Goal: Task Accomplishment & Management: Use online tool/utility

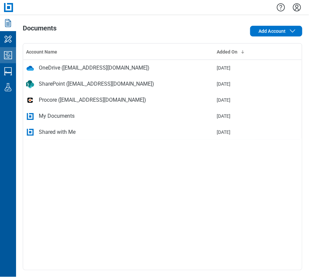
click at [5, 58] on icon "Studio Projects" at bounding box center [8, 55] width 11 height 11
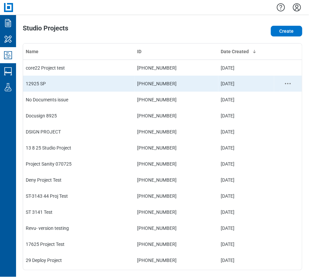
click at [103, 80] on td "12925 SP" at bounding box center [79, 84] width 112 height 16
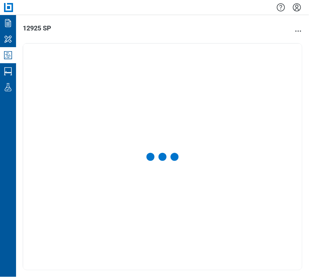
click at [103, 80] on div at bounding box center [162, 156] width 279 height 227
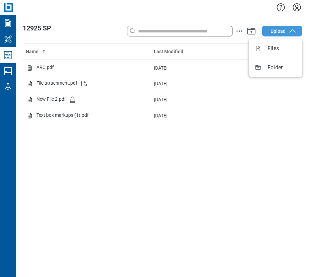
click at [272, 31] on span "Upload" at bounding box center [278, 31] width 15 height 7
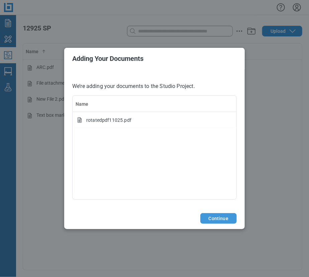
click at [220, 216] on button "Continue" at bounding box center [218, 218] width 36 height 11
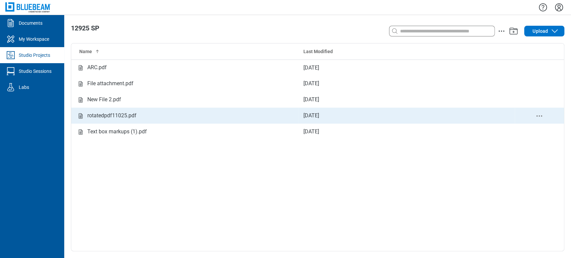
click at [126, 115] on div "rotatedpdf11025.pdf" at bounding box center [111, 116] width 49 height 8
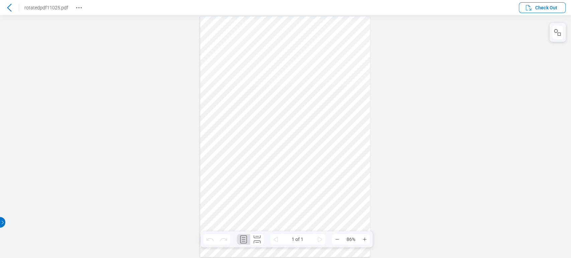
click at [309, 1] on header "rotatedpdf11025.pdf Check Out" at bounding box center [285, 7] width 571 height 15
click at [309, 7] on span "Check Out" at bounding box center [546, 7] width 22 height 7
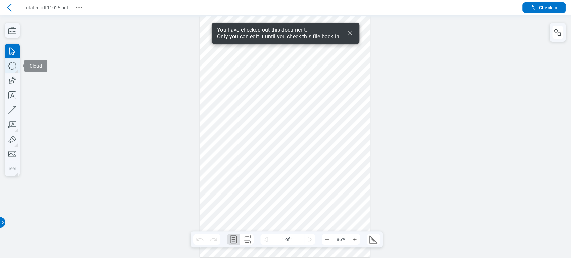
click at [12, 60] on icon "button" at bounding box center [12, 66] width 15 height 15
drag, startPoint x: 221, startPoint y: 95, endPoint x: 244, endPoint y: 115, distance: 30.3
click at [244, 115] on div at bounding box center [285, 136] width 170 height 241
click at [309, 30] on icon "Dismiss" at bounding box center [350, 33] width 8 height 8
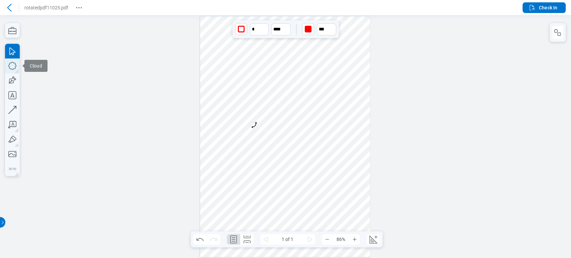
click at [10, 68] on icon "button" at bounding box center [12, 66] width 15 height 15
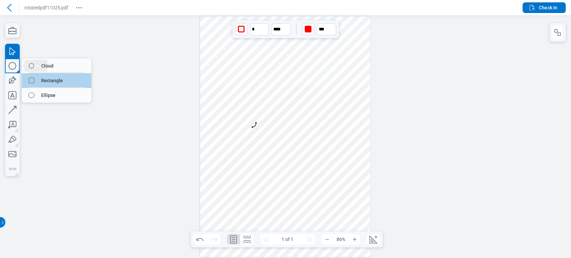
drag, startPoint x: 57, startPoint y: 77, endPoint x: 58, endPoint y: 62, distance: 15.8
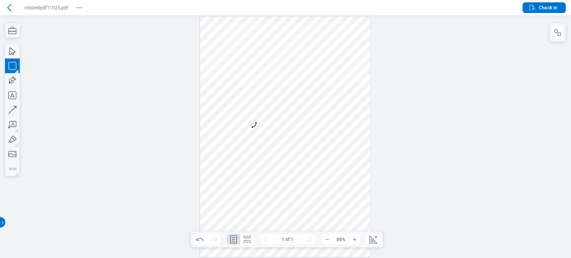
drag, startPoint x: 289, startPoint y: 107, endPoint x: 318, endPoint y: 141, distance: 44.4
click at [309, 141] on div at bounding box center [285, 136] width 170 height 241
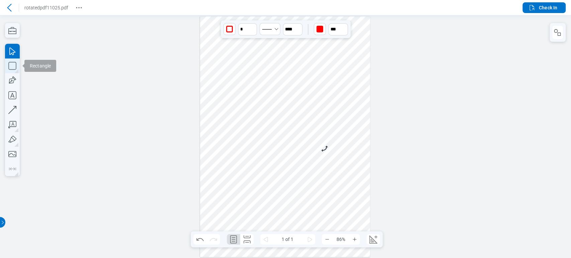
click at [12, 64] on icon "button" at bounding box center [12, 66] width 15 height 15
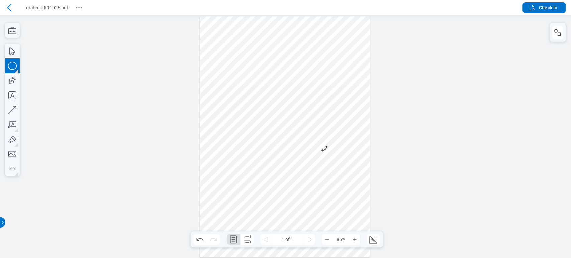
drag, startPoint x: 222, startPoint y: 135, endPoint x: 126, endPoint y: 127, distance: 96.4
click at [249, 166] on div at bounding box center [285, 136] width 170 height 241
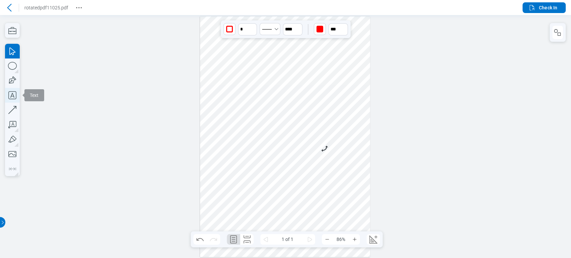
click at [13, 98] on icon "button" at bounding box center [12, 95] width 15 height 15
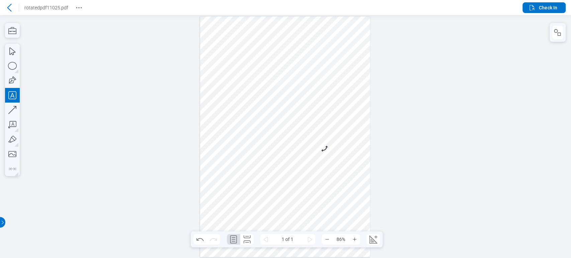
click at [286, 168] on div at bounding box center [285, 136] width 170 height 241
click at [309, 177] on div at bounding box center [285, 136] width 170 height 241
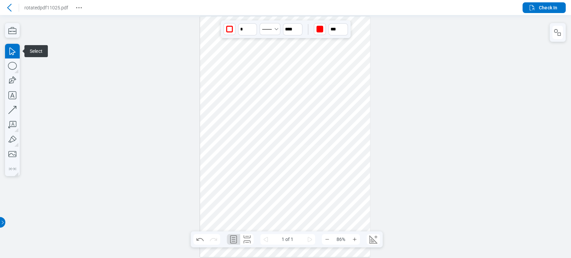
click at [303, 133] on div at bounding box center [285, 136] width 170 height 241
click at [231, 148] on div at bounding box center [285, 136] width 170 height 241
click at [11, 82] on icon "button" at bounding box center [12, 80] width 15 height 15
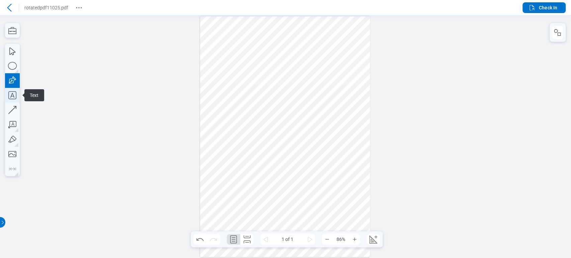
click at [9, 92] on icon "button" at bounding box center [12, 95] width 15 height 15
click at [14, 82] on icon "button" at bounding box center [12, 80] width 15 height 15
drag, startPoint x: 338, startPoint y: 151, endPoint x: 356, endPoint y: 170, distance: 25.8
click at [309, 170] on div at bounding box center [285, 136] width 170 height 241
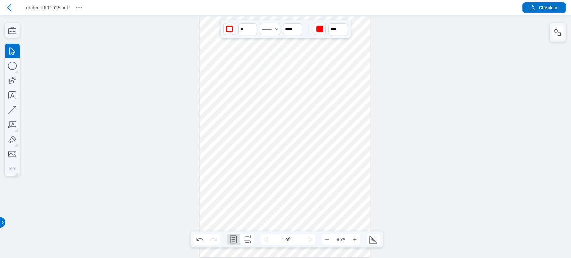
click at [302, 168] on div at bounding box center [285, 136] width 170 height 241
click at [10, 112] on icon "button" at bounding box center [12, 110] width 8 height 8
drag, startPoint x: 255, startPoint y: 102, endPoint x: 262, endPoint y: 138, distance: 36.8
click at [262, 137] on div at bounding box center [285, 136] width 170 height 241
click at [291, 93] on div at bounding box center [285, 136] width 170 height 241
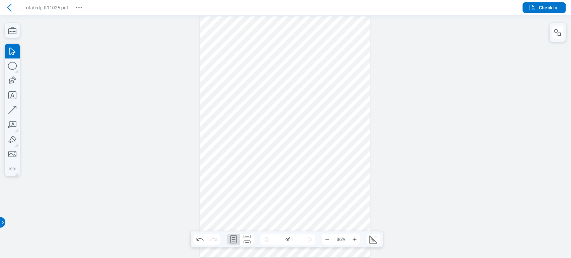
click at [257, 122] on div at bounding box center [285, 136] width 170 height 241
drag, startPoint x: 353, startPoint y: 162, endPoint x: 349, endPoint y: 158, distance: 5.7
click at [309, 161] on div at bounding box center [285, 136] width 170 height 241
click at [8, 85] on icon "button" at bounding box center [12, 80] width 15 height 15
drag, startPoint x: 213, startPoint y: 188, endPoint x: 255, endPoint y: 199, distance: 43.1
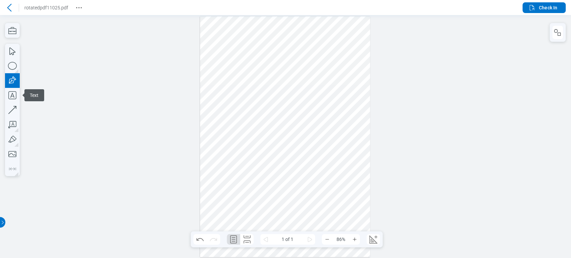
click at [214, 188] on div at bounding box center [285, 136] width 170 height 241
click at [290, 186] on div at bounding box center [285, 136] width 170 height 241
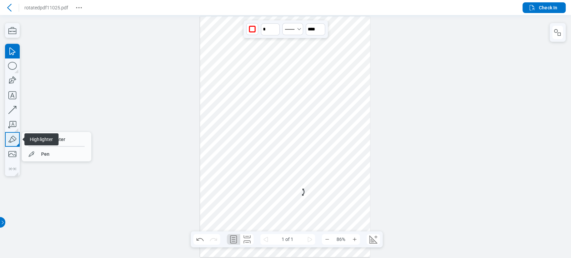
click at [13, 138] on icon "button" at bounding box center [12, 139] width 15 height 15
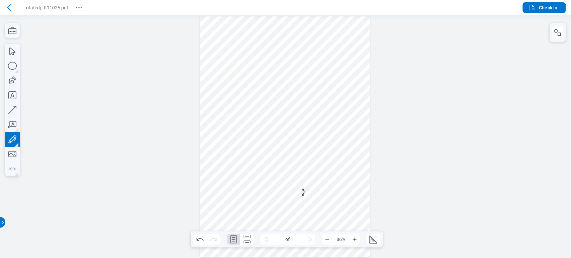
drag, startPoint x: 262, startPoint y: 204, endPoint x: 337, endPoint y: 208, distance: 74.7
click at [309, 208] on div at bounding box center [285, 136] width 170 height 241
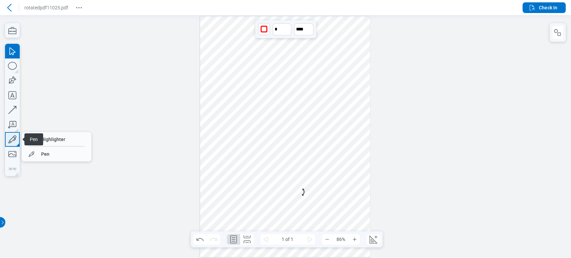
click at [11, 145] on icon "button" at bounding box center [12, 139] width 15 height 15
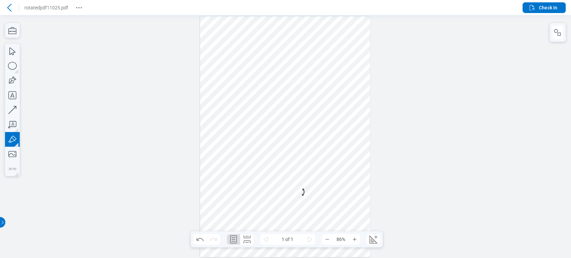
click at [215, 203] on div at bounding box center [285, 136] width 170 height 241
click at [229, 202] on div at bounding box center [285, 136] width 170 height 241
drag, startPoint x: 219, startPoint y: 64, endPoint x: 230, endPoint y: 66, distance: 10.6
click at [230, 66] on div at bounding box center [285, 136] width 170 height 241
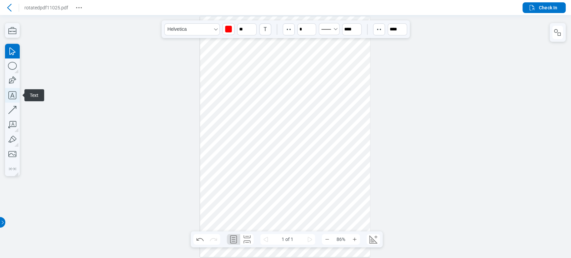
click at [13, 97] on icon "button" at bounding box center [12, 95] width 15 height 15
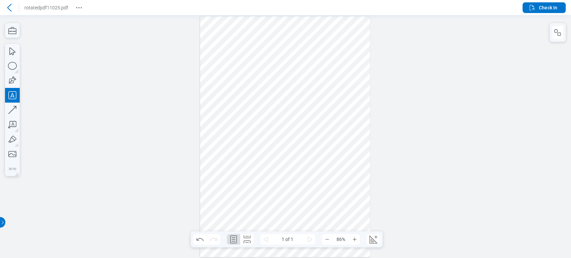
click at [204, 130] on div at bounding box center [285, 136] width 170 height 241
click at [233, 127] on div at bounding box center [285, 136] width 170 height 241
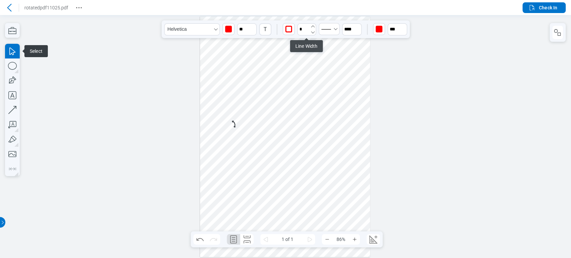
click at [309, 29] on icon "undefined_increment" at bounding box center [312, 26] width 5 height 5
click at [309, 34] on icon "undefined_decrement" at bounding box center [312, 32] width 5 height 5
type input "*"
click at [309, 34] on icon "undefined_decrement" at bounding box center [312, 32] width 5 height 5
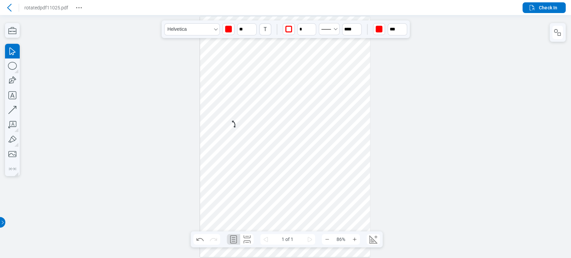
click at [257, 133] on div at bounding box center [285, 136] width 170 height 241
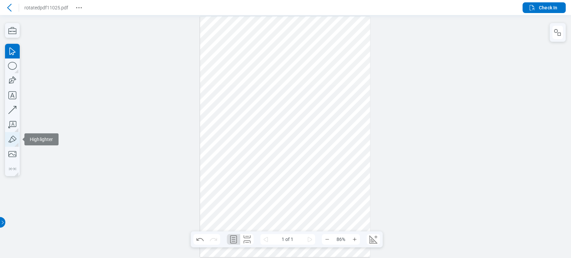
click at [14, 139] on icon "button" at bounding box center [12, 139] width 15 height 15
drag, startPoint x: 203, startPoint y: 130, endPoint x: 223, endPoint y: 132, distance: 19.9
click at [223, 132] on div at bounding box center [285, 136] width 170 height 241
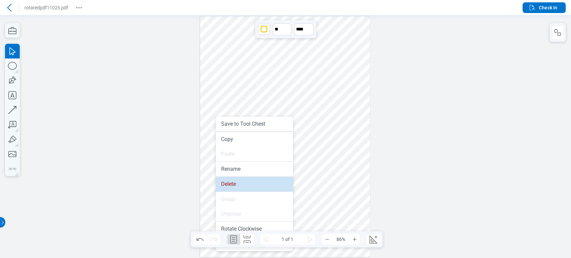
click at [232, 185] on li "Delete" at bounding box center [254, 184] width 77 height 15
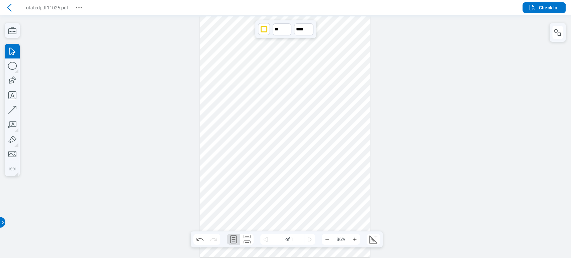
click at [13, 12] on div at bounding box center [9, 7] width 11 height 11
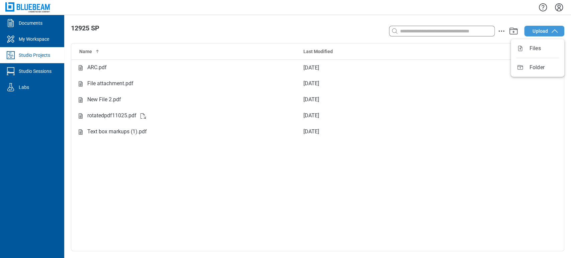
click at [309, 34] on button "Upload" at bounding box center [544, 31] width 40 height 11
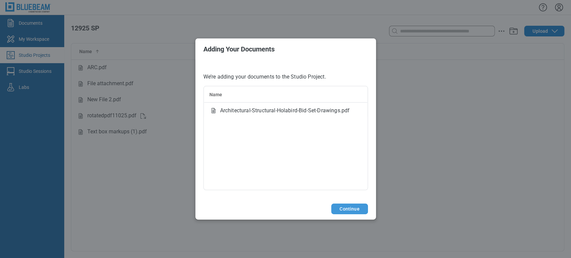
click at [309, 208] on button "Continue" at bounding box center [349, 209] width 36 height 11
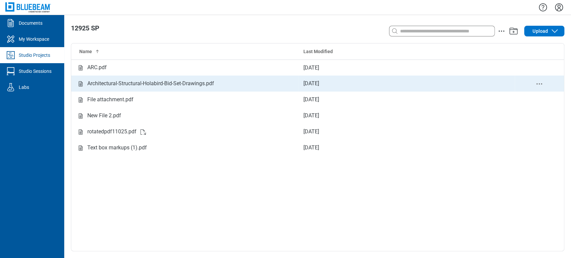
click at [152, 84] on div "Architectural-Structural-Holabird-Bid-Set-Drawings.pdf" at bounding box center [150, 84] width 127 height 8
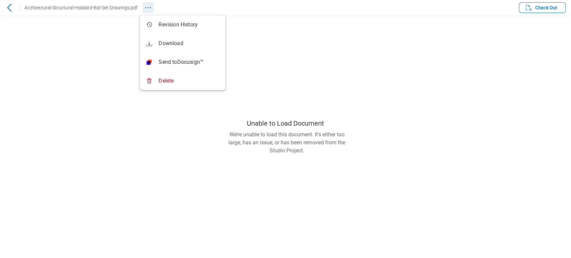
click at [149, 9] on icon "Revision History" at bounding box center [148, 8] width 8 height 8
click at [29, 29] on main "Unable to Load Document We’re unable to load this document. It's either too lar…" at bounding box center [285, 136] width 571 height 243
click at [8, 7] on icon at bounding box center [9, 8] width 4 height 8
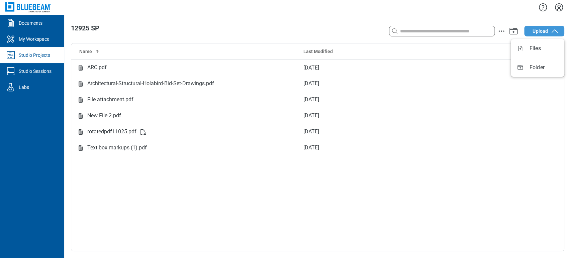
click at [309, 30] on span "Upload" at bounding box center [540, 31] width 15 height 7
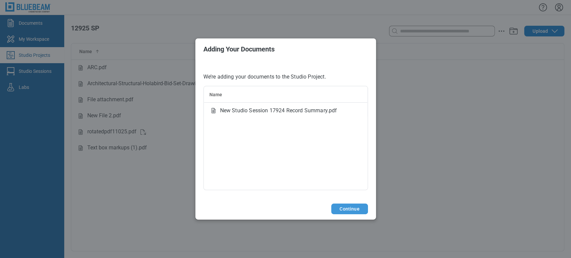
click at [309, 204] on button "Continue" at bounding box center [349, 209] width 36 height 11
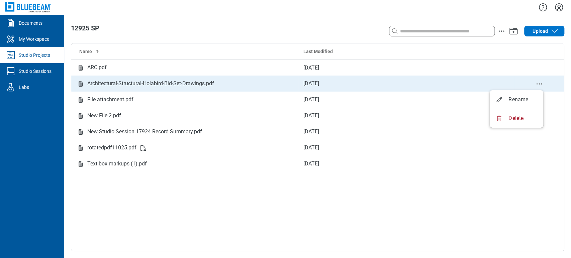
click at [309, 85] on icon "delete-context-menu" at bounding box center [539, 84] width 8 height 8
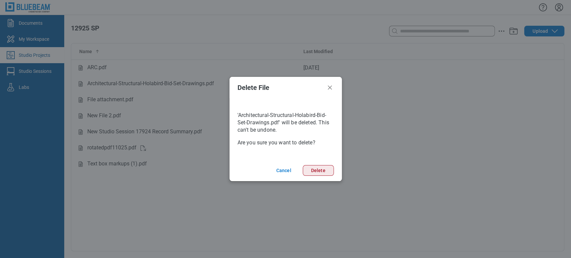
click at [309, 168] on button "Delete" at bounding box center [318, 170] width 31 height 11
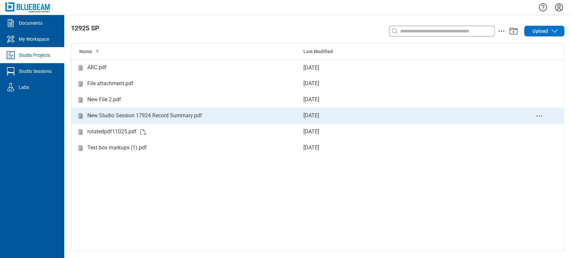
click at [128, 116] on div "New Studio Session 17924 Record Summary.pdf" at bounding box center [144, 116] width 115 height 8
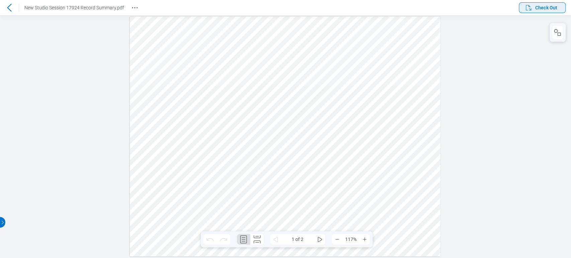
click at [309, 5] on span "Check Out" at bounding box center [546, 7] width 22 height 7
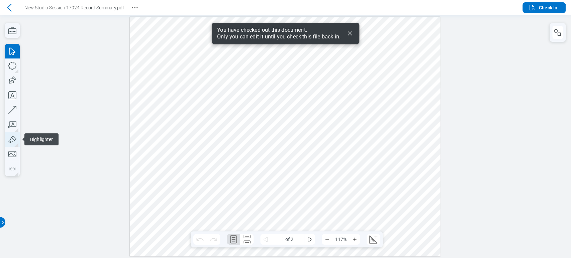
click at [8, 144] on icon "button" at bounding box center [12, 139] width 15 height 15
drag, startPoint x: 145, startPoint y: 83, endPoint x: 174, endPoint y: 83, distance: 29.1
click at [174, 83] on div at bounding box center [285, 137] width 311 height 240
click at [309, 33] on icon "Dismiss" at bounding box center [350, 33] width 8 height 8
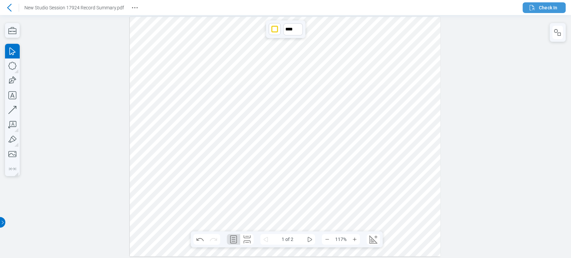
click at [309, 8] on icon "button" at bounding box center [532, 7] width 5 height 5
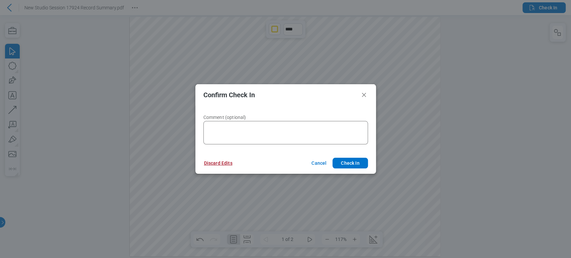
click at [218, 160] on button "Discard Edits" at bounding box center [218, 163] width 44 height 11
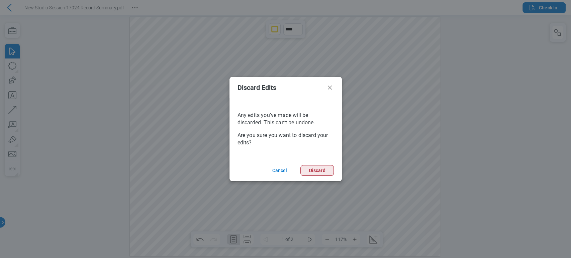
click at [308, 176] on button "Discard" at bounding box center [316, 170] width 33 height 11
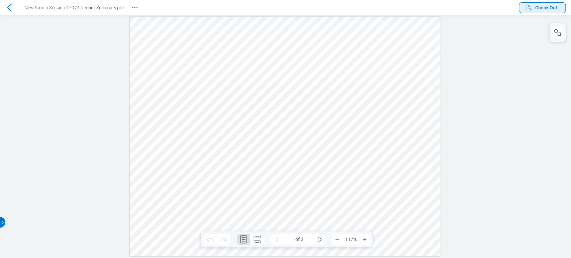
click at [309, 5] on span "Check Out" at bounding box center [546, 7] width 22 height 7
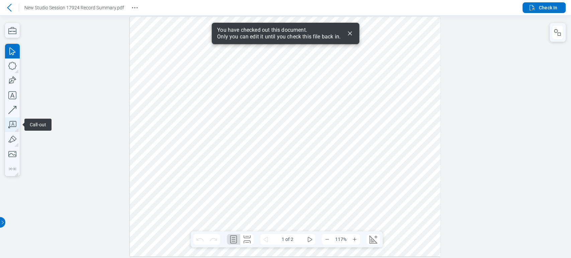
click at [14, 119] on icon "button" at bounding box center [12, 124] width 15 height 15
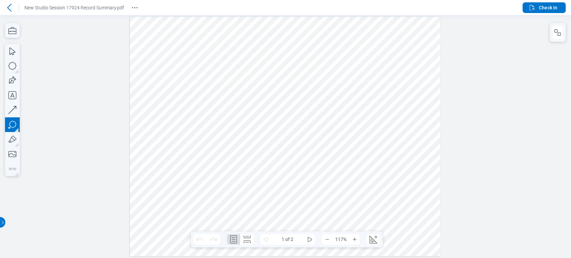
drag, startPoint x: 247, startPoint y: 75, endPoint x: 266, endPoint y: 86, distance: 21.6
click at [266, 86] on div at bounding box center [285, 137] width 311 height 240
click at [258, 108] on div at bounding box center [285, 137] width 311 height 240
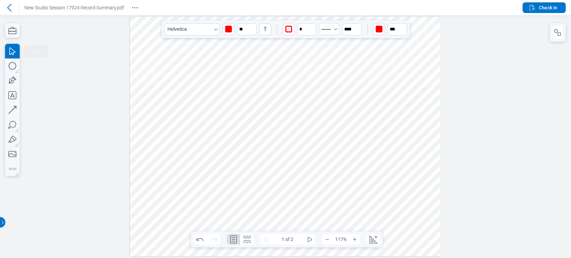
click at [309, 82] on div at bounding box center [285, 137] width 311 height 240
click at [10, 122] on icon "button" at bounding box center [12, 125] width 8 height 8
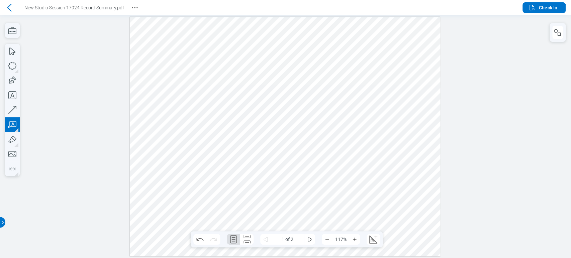
drag, startPoint x: 311, startPoint y: 63, endPoint x: 320, endPoint y: 74, distance: 14.2
click at [309, 74] on div at bounding box center [285, 137] width 311 height 240
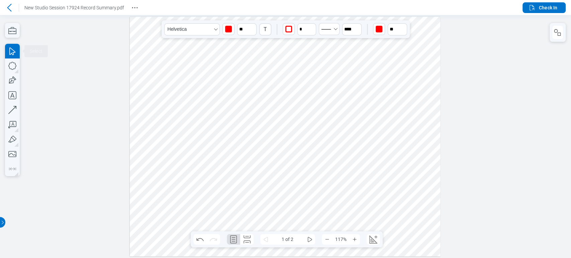
click at [309, 93] on div at bounding box center [285, 137] width 311 height 240
click at [11, 155] on icon "button" at bounding box center [12, 154] width 15 height 15
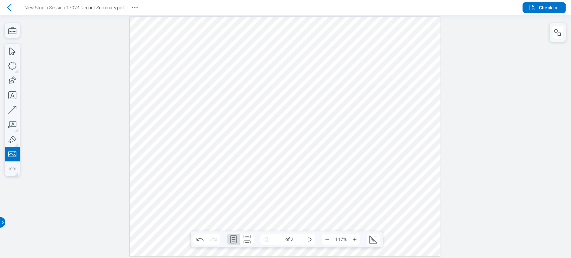
drag, startPoint x: 343, startPoint y: 135, endPoint x: 406, endPoint y: 180, distance: 77.8
click at [309, 180] on div at bounding box center [285, 137] width 311 height 240
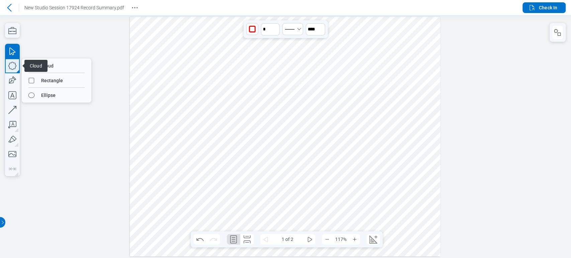
click at [13, 64] on icon "button" at bounding box center [12, 66] width 15 height 15
drag, startPoint x: 51, startPoint y: 84, endPoint x: 28, endPoint y: 54, distance: 37.5
click at [17, 62] on icon "button" at bounding box center [12, 66] width 15 height 15
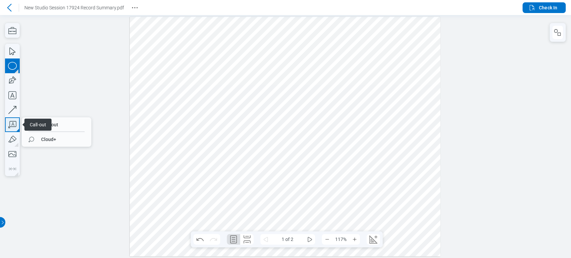
click at [11, 123] on icon "button" at bounding box center [12, 124] width 15 height 15
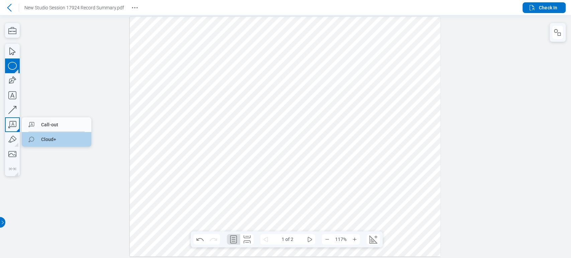
drag, startPoint x: 32, startPoint y: 138, endPoint x: 21, endPoint y: 118, distance: 23.2
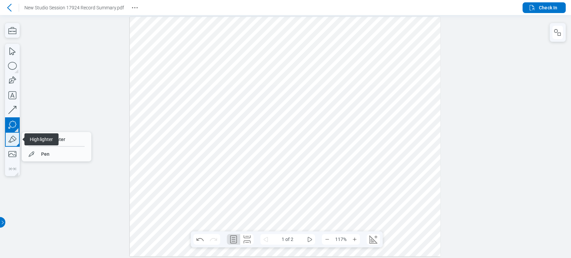
click at [17, 137] on icon "button" at bounding box center [12, 139] width 15 height 15
click at [88, 111] on div at bounding box center [285, 136] width 571 height 243
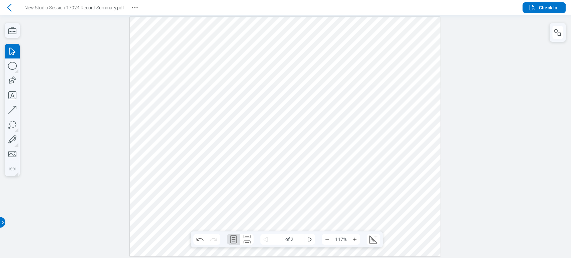
click at [254, 79] on div at bounding box center [285, 137] width 311 height 240
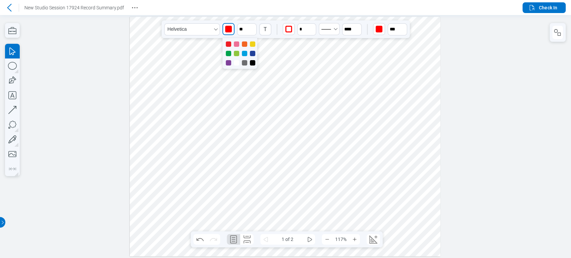
click at [223, 29] on div "button" at bounding box center [228, 29] width 11 height 11
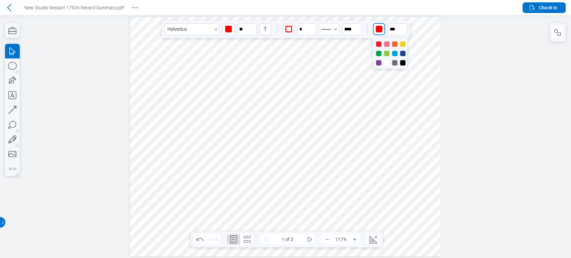
click at [309, 28] on div "button" at bounding box center [379, 29] width 7 height 7
click at [309, 54] on div at bounding box center [285, 137] width 311 height 240
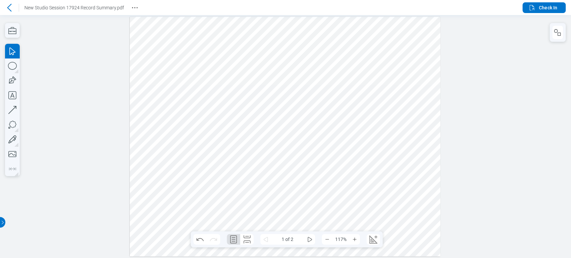
click at [251, 80] on div at bounding box center [285, 137] width 311 height 240
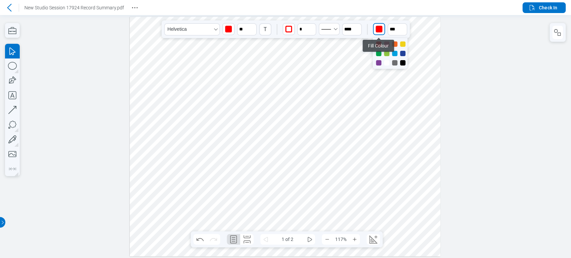
click at [309, 27] on div "button" at bounding box center [379, 29] width 7 height 7
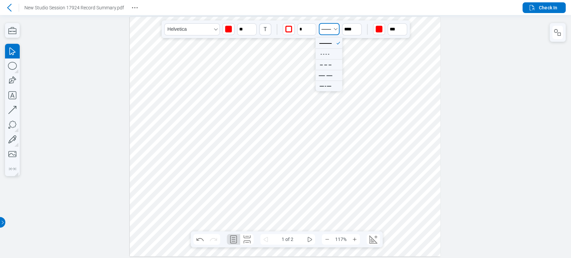
click at [309, 27] on icon "Select Solid" at bounding box center [326, 29] width 13 height 10
type button "Solid"
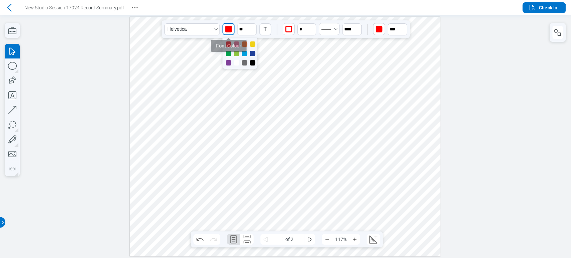
click at [226, 28] on div "button" at bounding box center [228, 29] width 7 height 7
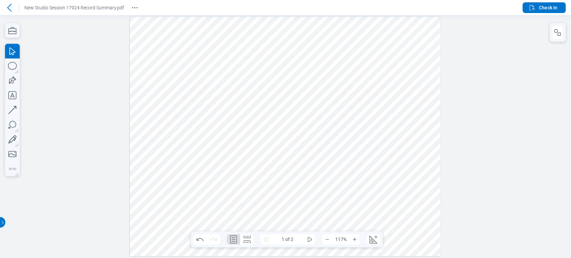
click at [283, 53] on div at bounding box center [285, 137] width 311 height 240
click at [257, 77] on div at bounding box center [285, 137] width 311 height 240
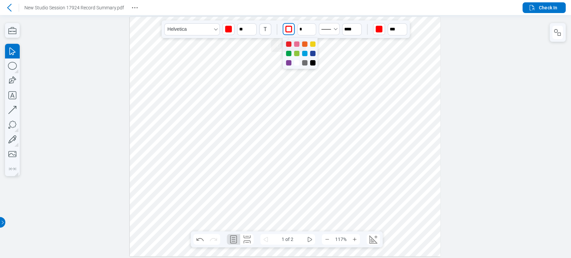
click at [285, 26] on div "button" at bounding box center [288, 29] width 7 height 7
click at [309, 74] on div at bounding box center [285, 137] width 311 height 240
drag, startPoint x: 306, startPoint y: 29, endPoint x: 296, endPoint y: 31, distance: 10.6
click at [296, 31] on div "Helvetica ** T * **** **" at bounding box center [286, 29] width 248 height 18
drag, startPoint x: 306, startPoint y: 29, endPoint x: 285, endPoint y: 26, distance: 21.3
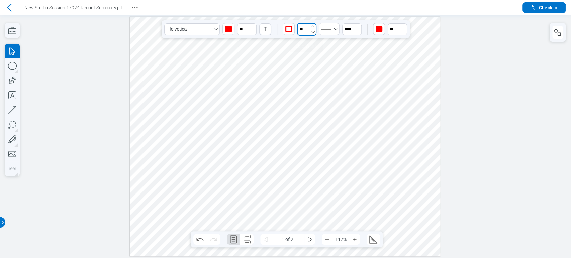
click at [285, 26] on div "Helvetica ** T ** Line Width **** **" at bounding box center [286, 29] width 248 height 18
type input "*"
click at [309, 63] on div at bounding box center [285, 137] width 311 height 240
click at [264, 74] on div at bounding box center [285, 137] width 311 height 240
click at [228, 26] on div "button" at bounding box center [228, 29] width 7 height 7
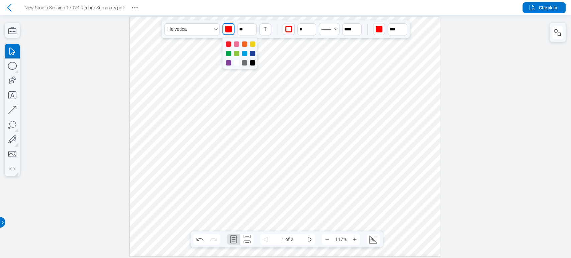
click at [236, 44] on div at bounding box center [236, 43] width 5 height 5
click at [246, 43] on div at bounding box center [244, 43] width 5 height 5
click at [254, 44] on div at bounding box center [252, 43] width 5 height 5
click at [227, 53] on div at bounding box center [228, 53] width 5 height 5
click at [236, 53] on div at bounding box center [236, 53] width 5 height 5
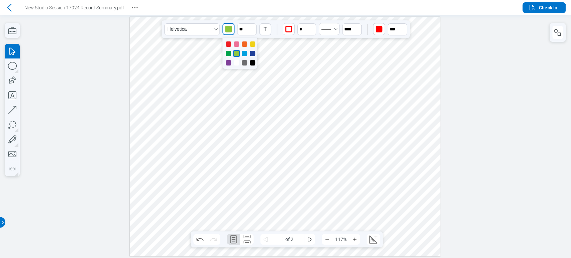
click at [244, 53] on div at bounding box center [244, 53] width 5 height 5
click at [252, 54] on div at bounding box center [252, 53] width 5 height 5
click at [229, 63] on div at bounding box center [228, 62] width 5 height 5
click at [234, 64] on div at bounding box center [236, 62] width 5 height 5
click at [244, 64] on div at bounding box center [244, 62] width 5 height 5
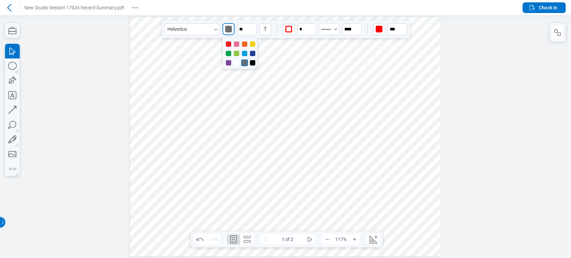
click at [255, 64] on div at bounding box center [239, 53] width 35 height 31
click at [252, 62] on div at bounding box center [252, 62] width 5 height 5
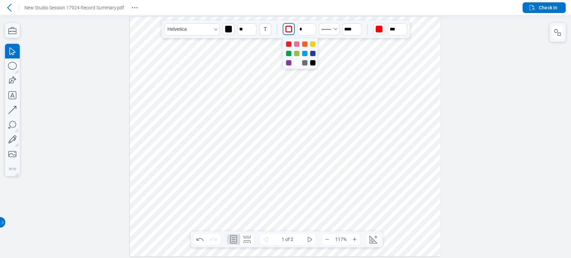
click at [291, 27] on div "button" at bounding box center [288, 29] width 7 height 7
click at [288, 42] on div at bounding box center [288, 43] width 5 height 5
click at [295, 43] on div at bounding box center [296, 43] width 5 height 5
click at [303, 43] on div at bounding box center [304, 43] width 5 height 5
drag, startPoint x: 304, startPoint y: 28, endPoint x: 315, endPoint y: 24, distance: 11.7
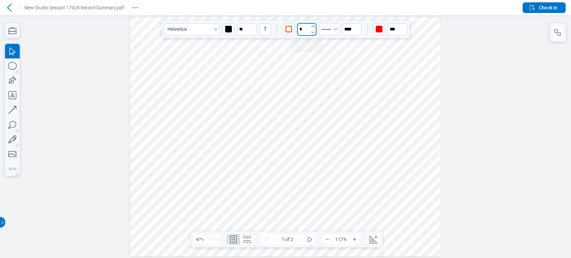
click at [305, 28] on input "*" at bounding box center [306, 29] width 19 height 13
click at [309, 24] on icon "undefined_increment" at bounding box center [312, 26] width 5 height 5
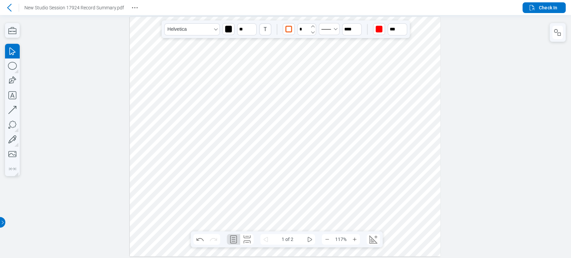
click at [309, 24] on icon "undefined_increment" at bounding box center [312, 26] width 5 height 5
type input "*"
click at [292, 32] on div "button" at bounding box center [288, 29] width 11 height 11
click at [296, 45] on div at bounding box center [296, 43] width 5 height 5
click at [289, 43] on div at bounding box center [288, 43] width 5 height 5
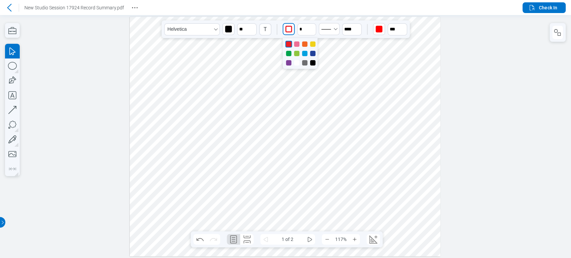
click at [309, 44] on div at bounding box center [312, 43] width 5 height 5
click at [288, 52] on div at bounding box center [288, 53] width 5 height 5
click at [295, 53] on div at bounding box center [296, 53] width 5 height 5
click at [302, 53] on div at bounding box center [300, 53] width 35 height 31
click at [289, 53] on div at bounding box center [288, 53] width 5 height 5
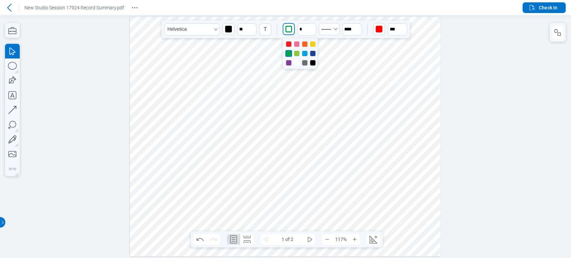
click at [297, 53] on div at bounding box center [296, 53] width 5 height 5
click at [304, 53] on div at bounding box center [304, 53] width 5 height 5
click at [309, 53] on div at bounding box center [312, 53] width 5 height 5
click at [291, 62] on div at bounding box center [300, 53] width 35 height 31
click at [291, 63] on div at bounding box center [288, 62] width 5 height 5
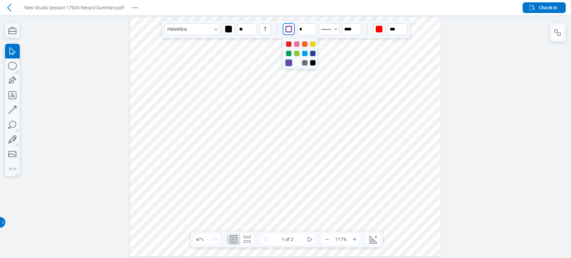
click at [295, 63] on div at bounding box center [296, 62] width 5 height 5
click at [306, 62] on div at bounding box center [304, 62] width 5 height 5
click at [309, 63] on div at bounding box center [312, 62] width 5 height 5
click at [309, 30] on div "button" at bounding box center [379, 29] width 7 height 7
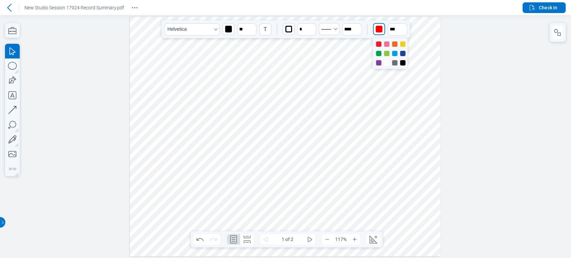
click at [309, 42] on div at bounding box center [390, 53] width 35 height 31
click at [309, 43] on div at bounding box center [378, 43] width 5 height 5
click at [309, 43] on div at bounding box center [386, 43] width 5 height 5
click at [309, 44] on div at bounding box center [378, 43] width 5 height 5
click at [309, 43] on div at bounding box center [386, 43] width 5 height 5
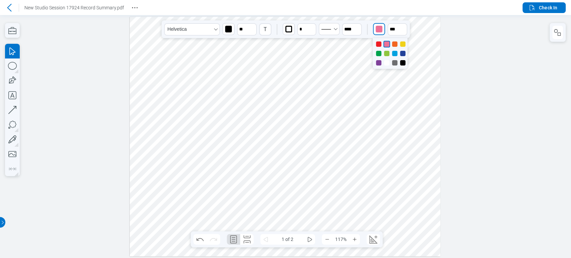
click at [309, 51] on div at bounding box center [390, 53] width 35 height 31
click at [309, 53] on div at bounding box center [378, 53] width 5 height 5
click at [309, 53] on div at bounding box center [386, 53] width 5 height 5
click at [309, 55] on div at bounding box center [394, 53] width 5 height 5
click at [309, 45] on div at bounding box center [378, 43] width 5 height 5
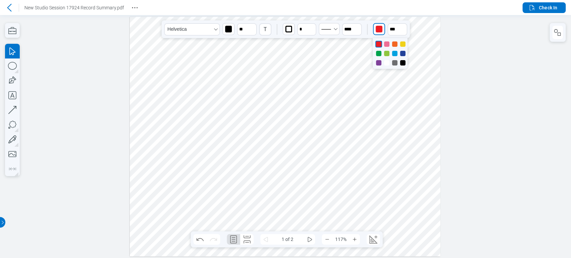
click at [309, 44] on div at bounding box center [386, 43] width 5 height 5
click at [309, 45] on div at bounding box center [394, 43] width 5 height 5
click at [309, 40] on div at bounding box center [390, 53] width 35 height 31
drag, startPoint x: 401, startPoint y: 40, endPoint x: 403, endPoint y: 43, distance: 3.6
click at [309, 41] on div at bounding box center [390, 53] width 35 height 31
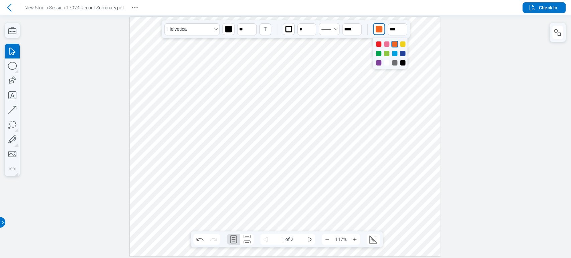
click at [309, 43] on div at bounding box center [402, 43] width 5 height 5
click at [309, 54] on div at bounding box center [378, 53] width 5 height 5
click at [309, 52] on div at bounding box center [386, 53] width 5 height 5
click at [309, 53] on div at bounding box center [394, 53] width 5 height 5
click at [309, 55] on div at bounding box center [402, 53] width 5 height 5
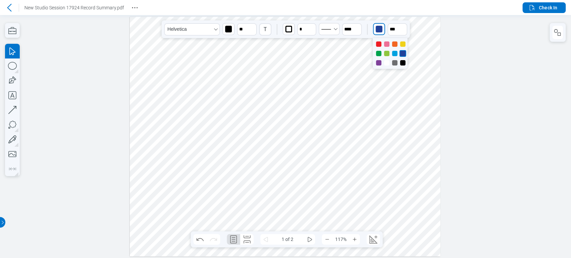
click at [309, 63] on div at bounding box center [378, 62] width 5 height 5
click at [309, 62] on div at bounding box center [386, 62] width 5 height 5
click at [309, 62] on div at bounding box center [394, 62] width 5 height 5
click at [309, 61] on div at bounding box center [402, 62] width 5 height 5
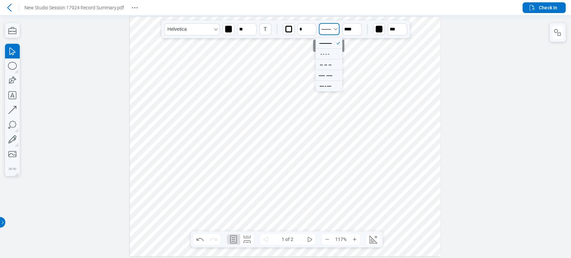
click at [309, 30] on icon "Select Solid" at bounding box center [326, 29] width 13 height 10
type button "Solid"
click at [309, 53] on icon at bounding box center [325, 54] width 17 height 10
click at [261, 70] on div at bounding box center [285, 137] width 311 height 240
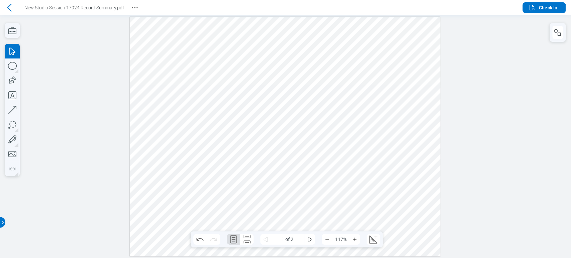
click at [261, 72] on div at bounding box center [285, 137] width 311 height 240
click at [262, 75] on div at bounding box center [285, 137] width 311 height 240
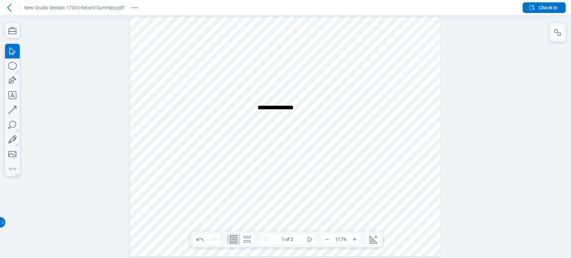
click at [262, 75] on div at bounding box center [285, 137] width 311 height 240
click at [263, 76] on div at bounding box center [285, 137] width 311 height 240
click at [242, 27] on div "button" at bounding box center [241, 29] width 7 height 7
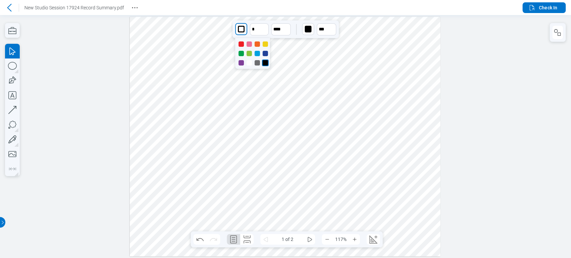
click at [267, 42] on div at bounding box center [265, 43] width 5 height 5
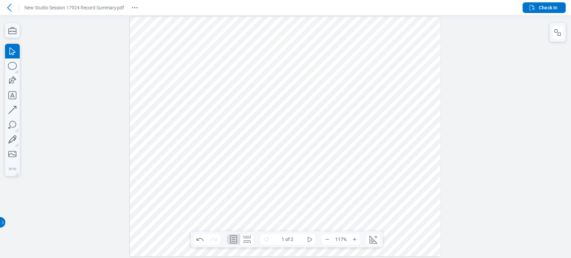
click at [289, 77] on div at bounding box center [285, 137] width 311 height 240
click at [270, 106] on div at bounding box center [285, 137] width 311 height 240
click at [270, 106] on span "**********" at bounding box center [276, 108] width 36 height 6
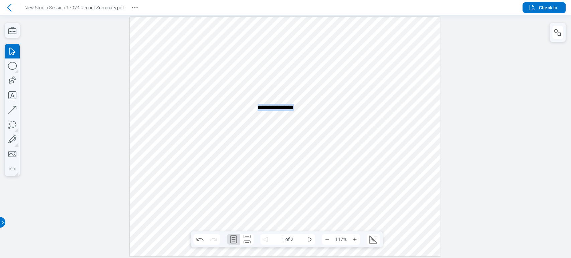
click at [270, 106] on span "**********" at bounding box center [276, 108] width 36 height 6
click at [279, 111] on div "**********" at bounding box center [276, 107] width 37 height 7
click at [299, 116] on div at bounding box center [285, 137] width 311 height 240
click at [287, 110] on div at bounding box center [285, 137] width 311 height 240
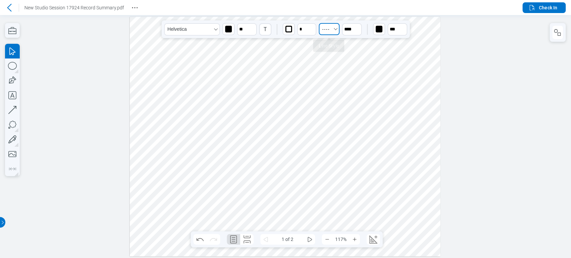
click at [309, 29] on icon "Select DashedSmall" at bounding box center [335, 28] width 5 height 5
click at [309, 78] on icon at bounding box center [325, 75] width 17 height 10
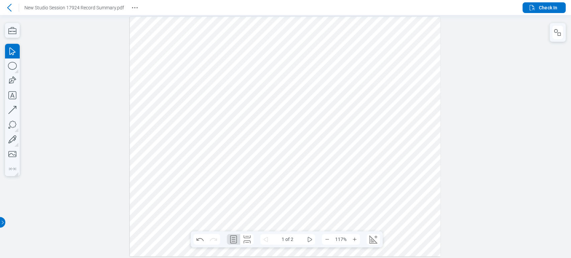
click at [309, 44] on div at bounding box center [285, 137] width 311 height 240
click at [277, 111] on div at bounding box center [285, 137] width 311 height 240
click at [268, 110] on span "**********" at bounding box center [276, 108] width 36 height 6
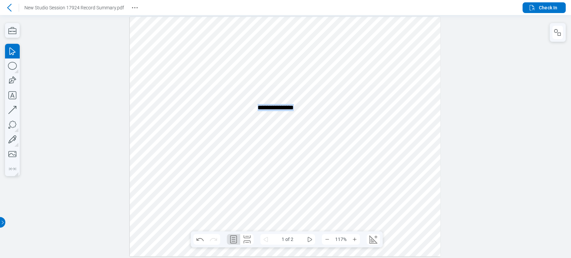
click at [268, 110] on span "**********" at bounding box center [276, 108] width 36 height 6
click at [281, 99] on div at bounding box center [285, 137] width 311 height 240
click at [271, 113] on div at bounding box center [285, 137] width 311 height 240
click at [268, 27] on div "T" at bounding box center [265, 29] width 11 height 11
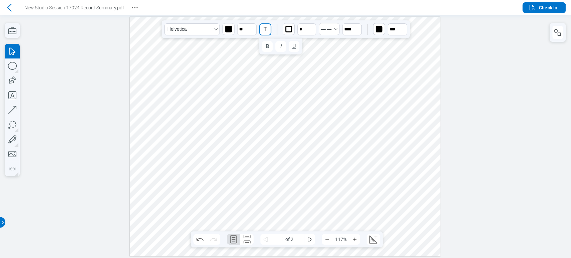
click at [266, 43] on div "B" at bounding box center [267, 46] width 3 height 8
click at [296, 45] on button "U" at bounding box center [294, 46] width 11 height 11
click at [291, 117] on div at bounding box center [285, 137] width 311 height 240
click at [286, 113] on div at bounding box center [285, 137] width 311 height 240
drag, startPoint x: 278, startPoint y: 119, endPoint x: 278, endPoint y: 127, distance: 8.0
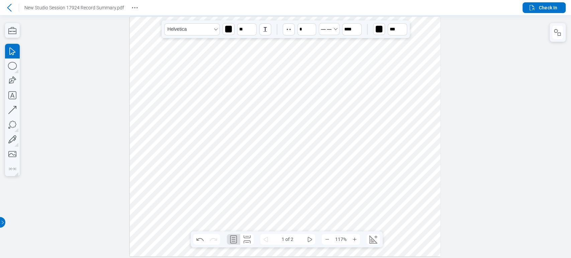
click at [278, 127] on div at bounding box center [285, 137] width 311 height 240
click at [299, 88] on div at bounding box center [285, 137] width 311 height 240
click at [278, 113] on div at bounding box center [285, 137] width 311 height 240
click at [278, 111] on div "**********" at bounding box center [276, 107] width 37 height 7
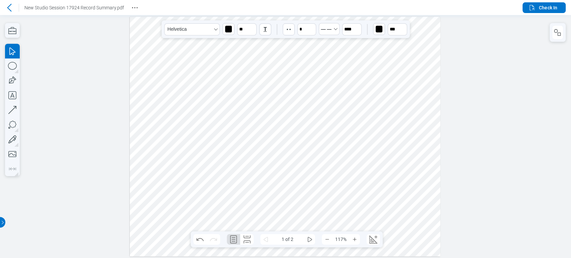
drag, startPoint x: 304, startPoint y: 67, endPoint x: 283, endPoint y: 103, distance: 41.3
click at [304, 66] on div at bounding box center [285, 137] width 311 height 240
click at [273, 124] on div at bounding box center [285, 137] width 311 height 240
click at [264, 31] on div "T" at bounding box center [265, 29] width 11 height 11
click at [265, 48] on button "B" at bounding box center [267, 46] width 11 height 11
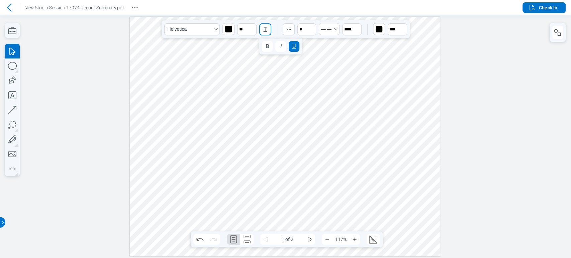
click at [281, 49] on div "I" at bounding box center [280, 46] width 1 height 8
click at [294, 42] on button "U" at bounding box center [294, 46] width 11 height 11
click at [269, 46] on button "B" at bounding box center [267, 46] width 11 height 11
click at [277, 56] on div at bounding box center [285, 137] width 311 height 240
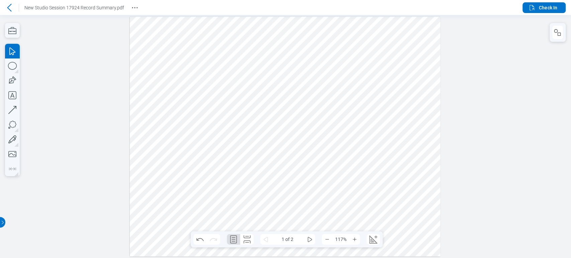
click at [291, 53] on div at bounding box center [285, 137] width 311 height 240
click at [9, 4] on icon at bounding box center [9, 8] width 8 height 8
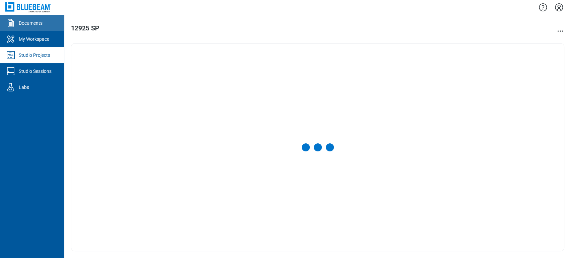
click at [55, 26] on link "Documents" at bounding box center [32, 23] width 64 height 16
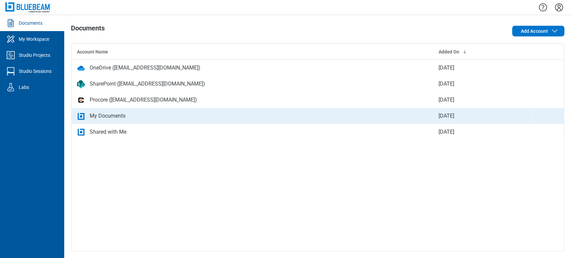
click at [136, 118] on div "My Documents" at bounding box center [252, 116] width 351 height 8
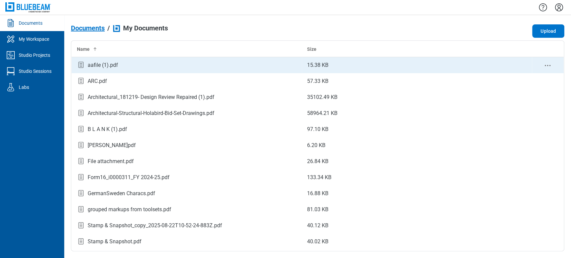
click at [145, 61] on div "aafile (1).pdf" at bounding box center [186, 65] width 219 height 9
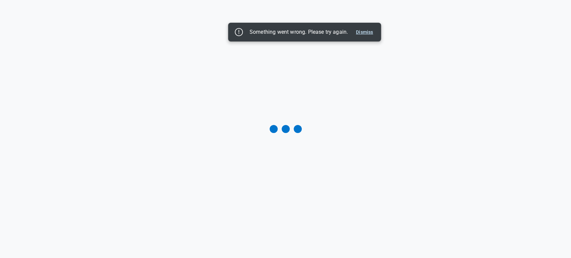
click at [309, 34] on button "Dismiss" at bounding box center [364, 32] width 22 height 8
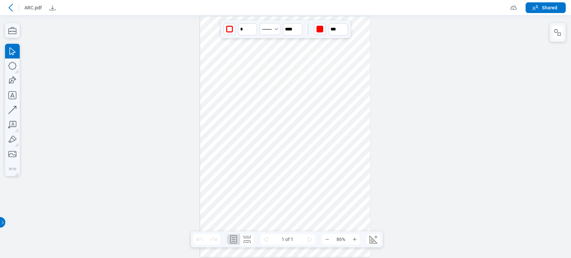
click at [270, 175] on div at bounding box center [285, 136] width 170 height 241
click at [307, 124] on div at bounding box center [285, 136] width 170 height 241
click at [15, 31] on icon "button" at bounding box center [12, 30] width 8 height 7
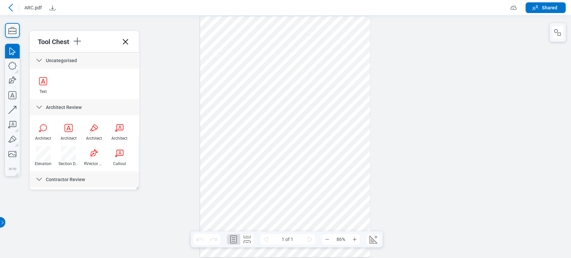
click at [145, 81] on div at bounding box center [285, 136] width 571 height 243
click at [263, 53] on div at bounding box center [285, 136] width 170 height 241
click at [10, 63] on icon "button" at bounding box center [12, 66] width 8 height 8
drag, startPoint x: 312, startPoint y: 104, endPoint x: 324, endPoint y: 111, distance: 13.5
click at [309, 111] on div at bounding box center [285, 136] width 170 height 241
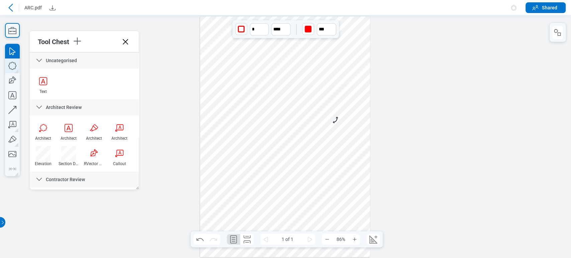
click at [12, 67] on icon "button" at bounding box center [12, 66] width 15 height 15
click at [15, 66] on icon "button" at bounding box center [12, 66] width 15 height 15
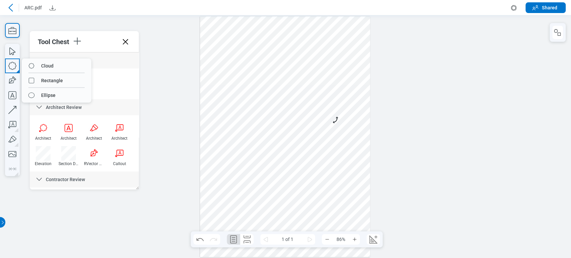
drag, startPoint x: 37, startPoint y: 78, endPoint x: 94, endPoint y: 76, distance: 56.9
drag, startPoint x: 345, startPoint y: 36, endPoint x: 355, endPoint y: 48, distance: 14.7
click at [309, 48] on div at bounding box center [285, 136] width 170 height 241
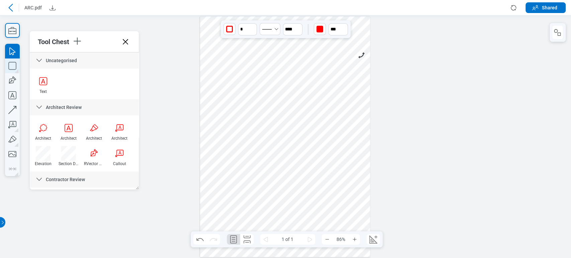
click at [18, 65] on icon "button" at bounding box center [12, 66] width 15 height 15
drag, startPoint x: 43, startPoint y: 94, endPoint x: 120, endPoint y: 90, distance: 77.1
drag, startPoint x: 347, startPoint y: 77, endPoint x: 365, endPoint y: 101, distance: 29.4
click at [309, 101] on div at bounding box center [285, 136] width 170 height 241
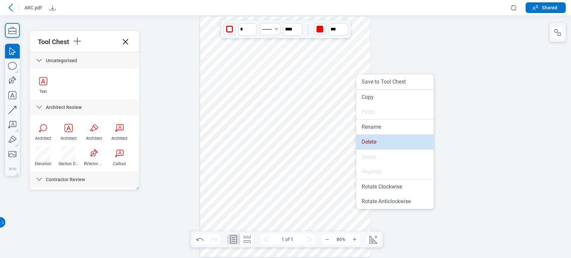
click at [309, 137] on li "Delete" at bounding box center [394, 142] width 77 height 15
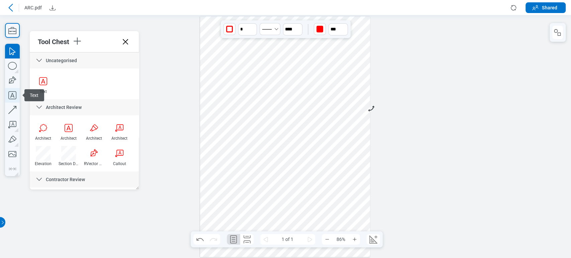
click at [15, 97] on icon "button" at bounding box center [12, 95] width 15 height 15
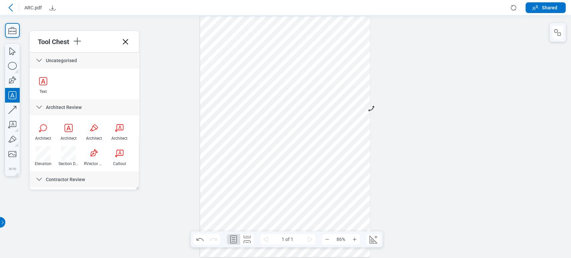
click at [309, 95] on div at bounding box center [285, 136] width 170 height 241
click at [309, 134] on div at bounding box center [285, 136] width 170 height 241
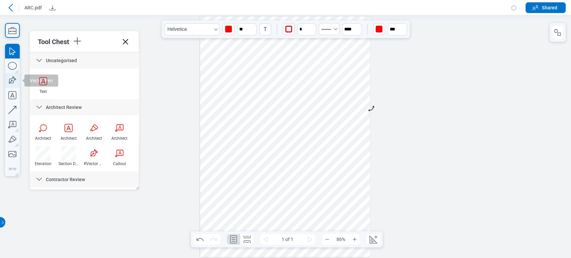
click at [9, 76] on icon "button" at bounding box center [12, 80] width 15 height 15
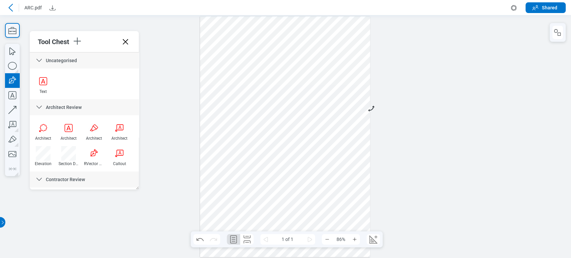
drag, startPoint x: 340, startPoint y: 59, endPoint x: 355, endPoint y: 58, distance: 14.4
click at [309, 59] on div at bounding box center [285, 136] width 170 height 241
drag, startPoint x: 355, startPoint y: 58, endPoint x: 358, endPoint y: 60, distance: 3.6
click at [309, 58] on div at bounding box center [285, 136] width 170 height 241
click at [309, 60] on div at bounding box center [285, 136] width 170 height 241
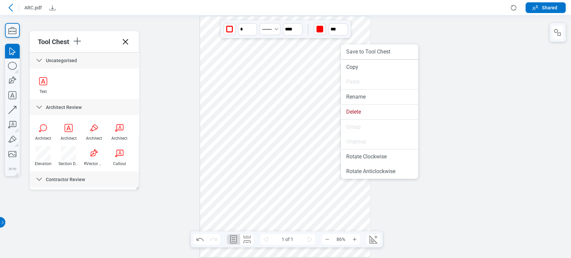
drag, startPoint x: 341, startPoint y: 60, endPoint x: 359, endPoint y: 103, distance: 46.8
click at [309, 108] on li "Delete" at bounding box center [379, 112] width 77 height 15
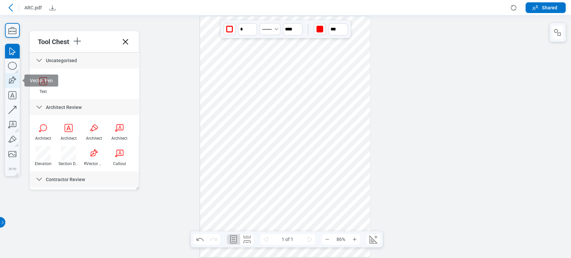
click at [11, 76] on icon "button" at bounding box center [12, 80] width 15 height 15
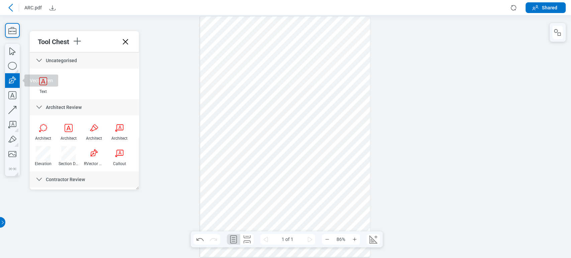
click at [309, 64] on div at bounding box center [285, 136] width 170 height 241
click at [309, 57] on div at bounding box center [285, 136] width 170 height 241
click at [309, 77] on div at bounding box center [285, 136] width 170 height 241
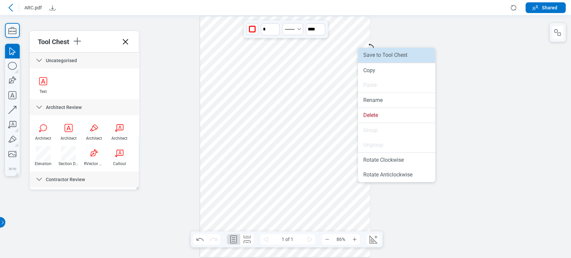
click at [309, 57] on li "Save to Tool Chest" at bounding box center [396, 55] width 77 height 15
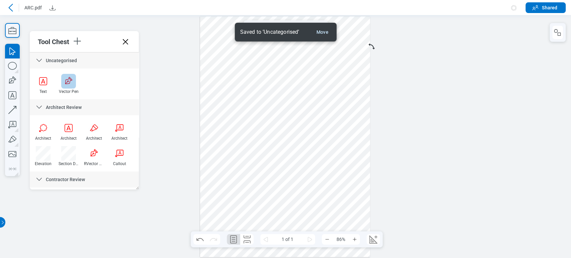
click at [73, 85] on div at bounding box center [68, 81] width 15 height 15
click at [309, 152] on div at bounding box center [285, 136] width 170 height 241
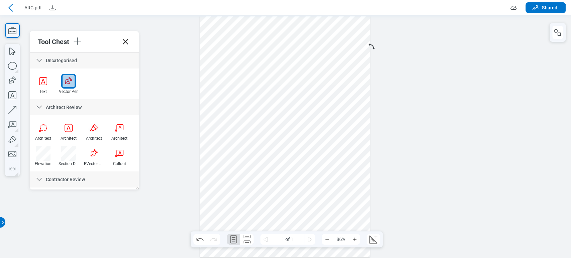
click at [309, 147] on div at bounding box center [285, 136] width 170 height 241
click at [309, 163] on div at bounding box center [285, 136] width 170 height 241
click at [309, 178] on div at bounding box center [285, 136] width 170 height 241
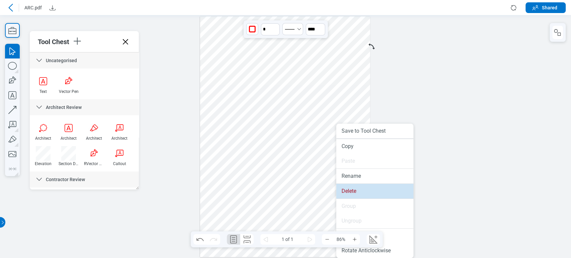
click at [309, 193] on li "Delete" at bounding box center [374, 191] width 77 height 15
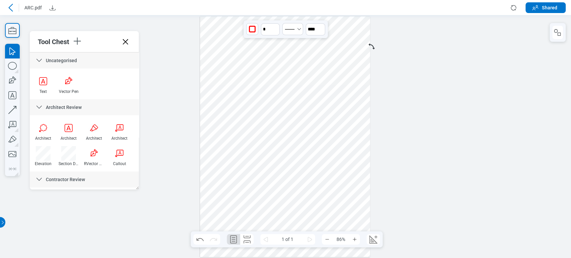
drag, startPoint x: 65, startPoint y: 84, endPoint x: 82, endPoint y: 87, distance: 17.7
click at [66, 84] on div at bounding box center [68, 81] width 15 height 15
drag, startPoint x: 353, startPoint y: 134, endPoint x: 360, endPoint y: 150, distance: 17.8
click at [309, 150] on div at bounding box center [285, 136] width 170 height 241
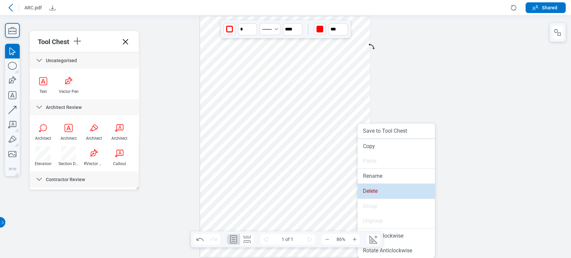
click at [309, 192] on li "Delete" at bounding box center [396, 191] width 77 height 15
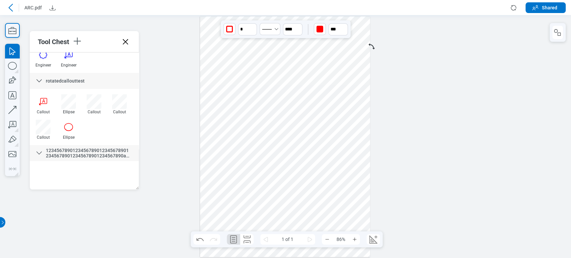
scroll to position [223, 0]
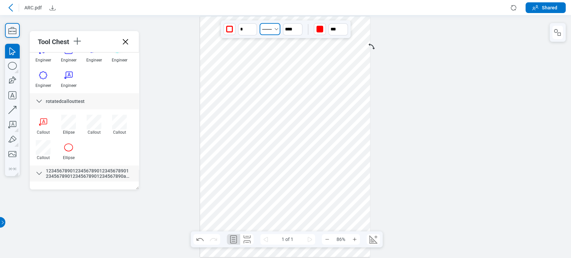
click at [275, 26] on icon "Select Solid" at bounding box center [276, 28] width 5 height 5
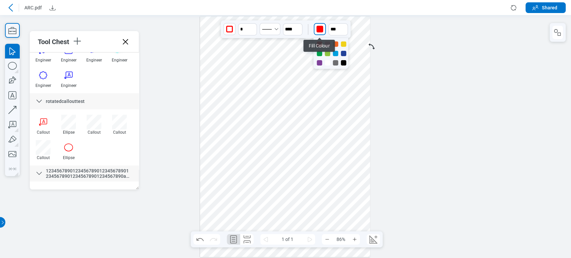
click at [309, 27] on div "button" at bounding box center [319, 29] width 11 height 11
click at [309, 31] on div "button" at bounding box center [319, 29] width 7 height 7
click at [13, 138] on icon "button" at bounding box center [12, 139] width 15 height 15
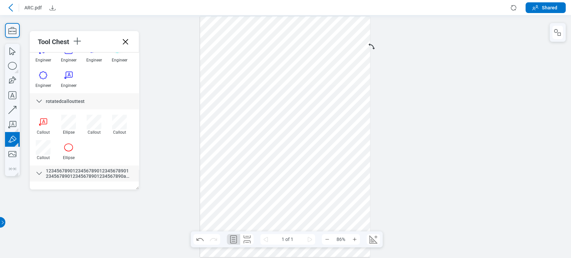
drag, startPoint x: 314, startPoint y: 151, endPoint x: 301, endPoint y: 152, distance: 12.7
click at [301, 152] on div at bounding box center [285, 136] width 170 height 241
click at [7, 140] on icon "button" at bounding box center [12, 139] width 15 height 15
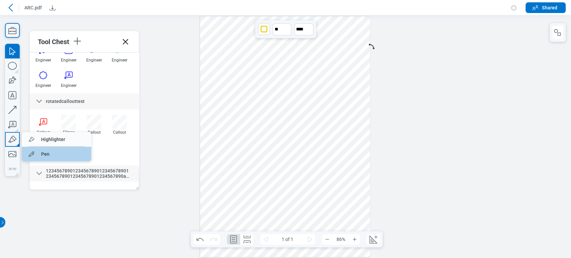
drag, startPoint x: 26, startPoint y: 152, endPoint x: 283, endPoint y: 203, distance: 262.0
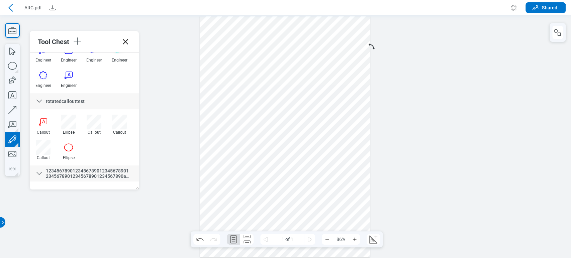
drag, startPoint x: 319, startPoint y: 197, endPoint x: 353, endPoint y: 211, distance: 36.8
click at [309, 211] on div at bounding box center [285, 136] width 170 height 241
click at [15, 9] on div at bounding box center [10, 7] width 11 height 11
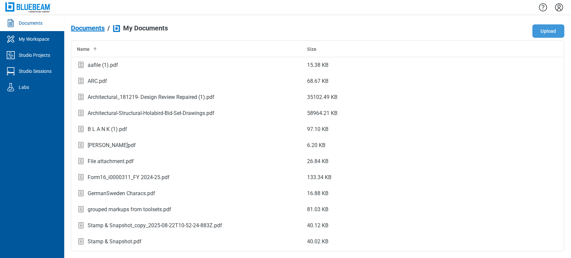
click at [309, 33] on button "Upload" at bounding box center [548, 30] width 32 height 13
click at [309, 29] on button "Upload" at bounding box center [548, 30] width 32 height 13
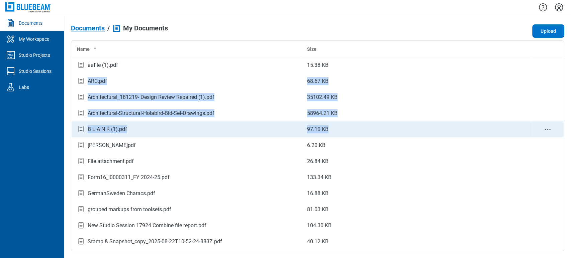
drag, startPoint x: 558, startPoint y: 59, endPoint x: 557, endPoint y: 135, distance: 76.0
click at [309, 135] on table "Name Size aafile (1).pdf 15.38 KB ARC.pdf 68.67 KB Architectural_181219- Design…" at bounding box center [317, 161] width 493 height 241
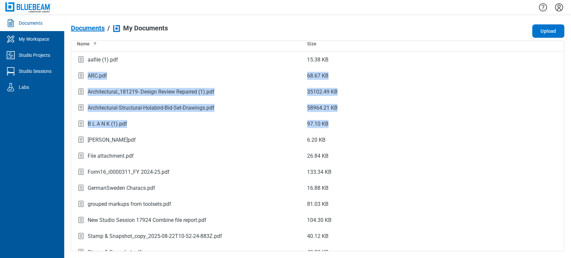
scroll to position [30, 0]
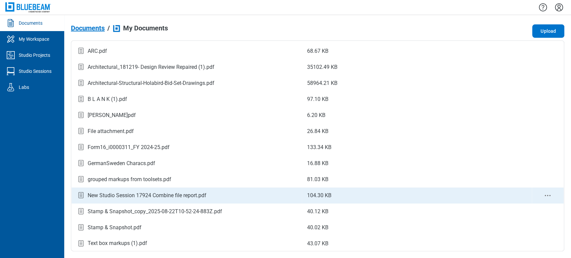
click at [168, 193] on div "New Studio Session 17924 Combine file report.pdf" at bounding box center [147, 196] width 119 height 8
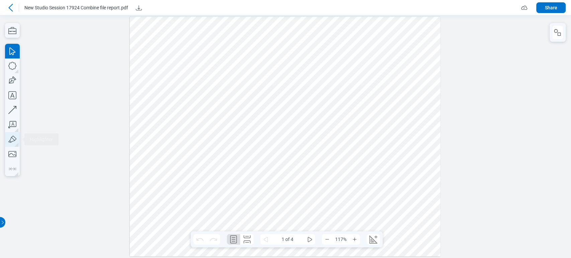
click at [13, 139] on icon "button" at bounding box center [12, 139] width 8 height 7
drag, startPoint x: 151, startPoint y: 89, endPoint x: 184, endPoint y: 89, distance: 33.1
click at [184, 89] on div at bounding box center [285, 137] width 311 height 240
click at [262, 53] on div at bounding box center [285, 137] width 311 height 240
click at [13, 142] on icon "button" at bounding box center [12, 139] width 15 height 15
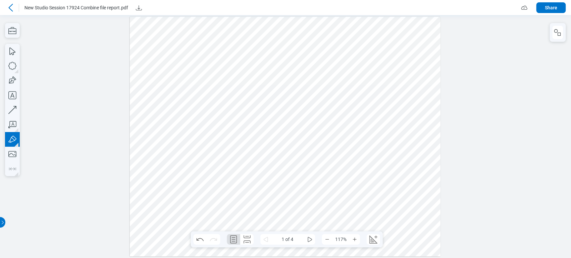
drag, startPoint x: 152, startPoint y: 60, endPoint x: 203, endPoint y: 63, distance: 51.3
click at [204, 63] on div at bounding box center [285, 137] width 311 height 240
click at [223, 60] on div at bounding box center [285, 137] width 311 height 240
click at [16, 7] on div at bounding box center [11, 7] width 13 height 11
click at [13, 7] on icon at bounding box center [11, 8] width 8 height 8
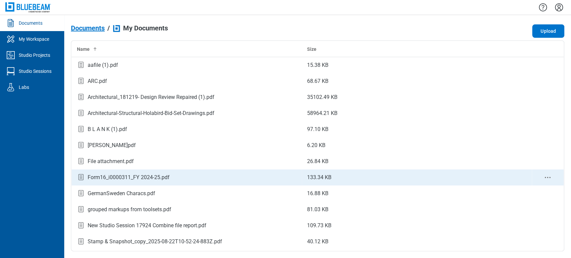
click at [309, 176] on icon "context-menu" at bounding box center [548, 178] width 8 height 8
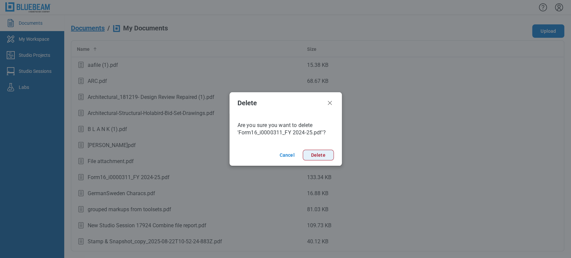
click at [309, 155] on button "Delete" at bounding box center [318, 155] width 31 height 11
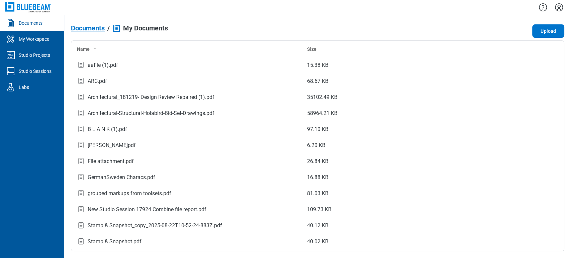
click at [92, 24] on span "Documents" at bounding box center [88, 27] width 34 height 7
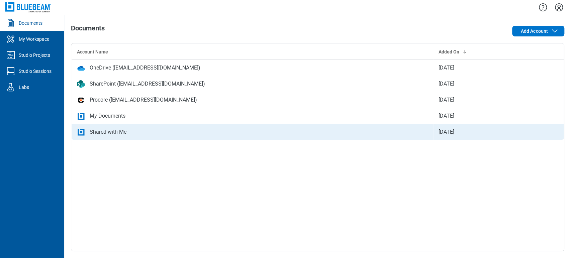
click at [119, 126] on td "Shared with Me" at bounding box center [253, 132] width 362 height 16
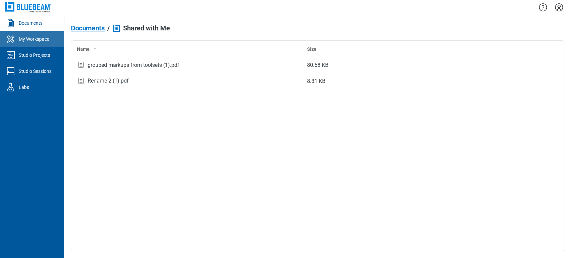
click at [30, 38] on div "My Workspace" at bounding box center [34, 39] width 30 height 7
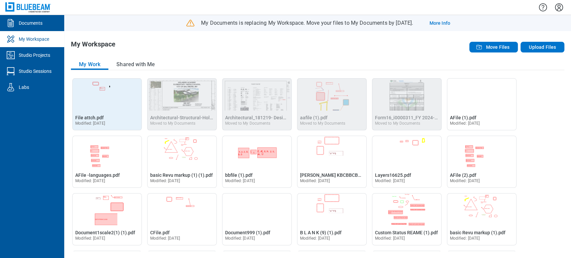
click at [97, 121] on span "Modified: [DATE]" at bounding box center [90, 123] width 30 height 5
click at [100, 115] on span "File attch.pdf" at bounding box center [89, 117] width 28 height 5
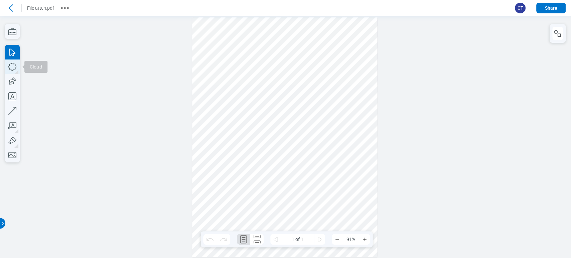
click at [13, 71] on icon "button" at bounding box center [12, 67] width 15 height 15
drag, startPoint x: 210, startPoint y: 104, endPoint x: 235, endPoint y: 119, distance: 29.4
click at [235, 119] on div at bounding box center [284, 137] width 185 height 240
click at [11, 93] on icon "button" at bounding box center [12, 96] width 15 height 15
click at [262, 119] on div at bounding box center [284, 137] width 185 height 240
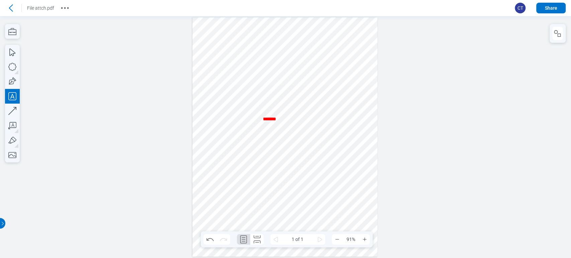
click at [309, 137] on div at bounding box center [284, 137] width 185 height 240
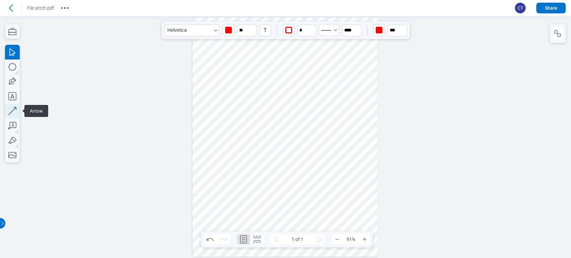
click at [13, 111] on icon "button" at bounding box center [12, 111] width 15 height 15
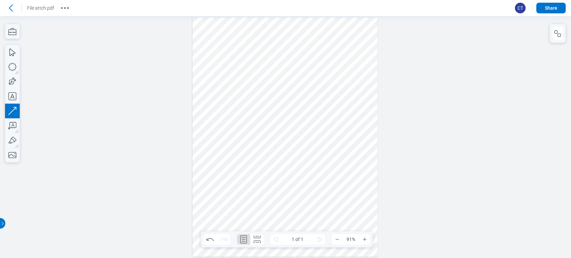
drag, startPoint x: 309, startPoint y: 109, endPoint x: 317, endPoint y: 134, distance: 25.8
click at [309, 132] on div at bounding box center [284, 137] width 185 height 240
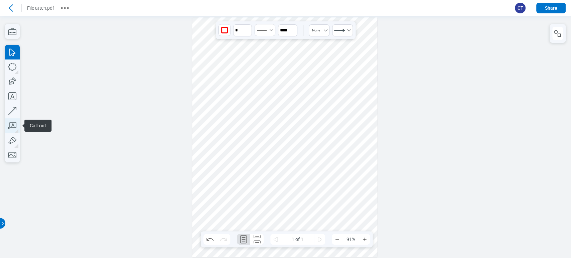
click at [17, 125] on icon "button" at bounding box center [12, 125] width 15 height 15
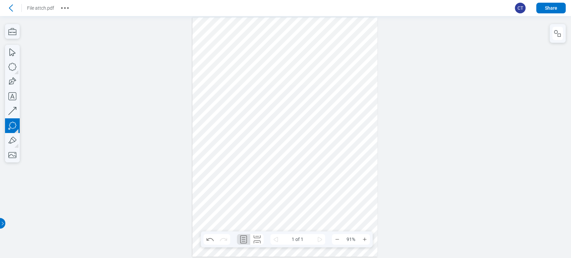
drag, startPoint x: 239, startPoint y: 141, endPoint x: 254, endPoint y: 153, distance: 19.8
click at [254, 153] on div at bounding box center [284, 137] width 185 height 240
click at [258, 182] on div at bounding box center [284, 137] width 185 height 240
click at [298, 172] on div at bounding box center [284, 137] width 185 height 240
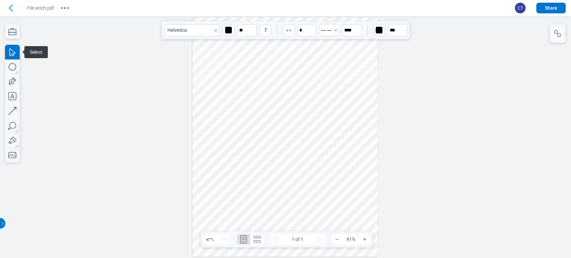
click at [289, 33] on icon "button" at bounding box center [288, 30] width 7 height 7
click at [309, 30] on icon "Select DashedLarge" at bounding box center [326, 30] width 13 height 10
click at [309, 44] on li at bounding box center [328, 44] width 27 height 11
click at [309, 31] on div "button" at bounding box center [379, 30] width 7 height 7
click at [309, 46] on div at bounding box center [386, 44] width 5 height 5
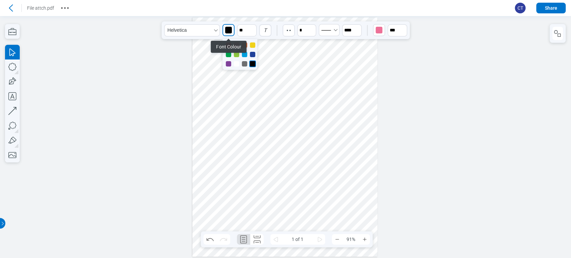
click at [229, 31] on div "button" at bounding box center [228, 30] width 7 height 7
click at [254, 45] on div at bounding box center [252, 44] width 5 height 5
click at [309, 133] on div at bounding box center [284, 137] width 185 height 240
click at [268, 183] on div at bounding box center [284, 137] width 185 height 240
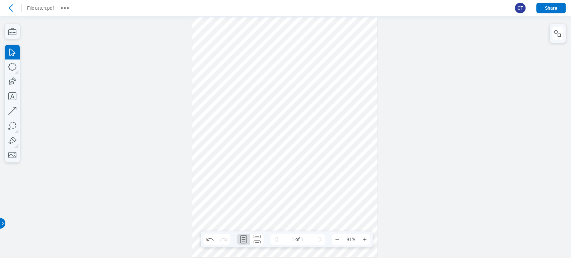
click at [268, 175] on div at bounding box center [284, 137] width 185 height 240
click at [272, 179] on div at bounding box center [284, 137] width 185 height 240
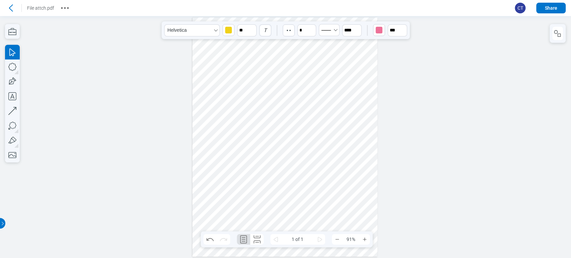
click at [277, 184] on div at bounding box center [284, 137] width 185 height 240
click at [275, 184] on span "*********" at bounding box center [266, 181] width 17 height 5
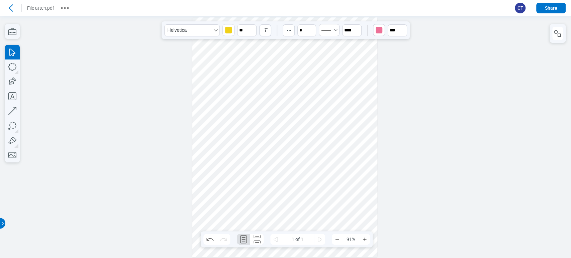
click at [298, 177] on div at bounding box center [284, 137] width 185 height 240
click at [286, 183] on div at bounding box center [284, 137] width 185 height 240
click at [286, 183] on div "*********" at bounding box center [272, 182] width 29 height 6
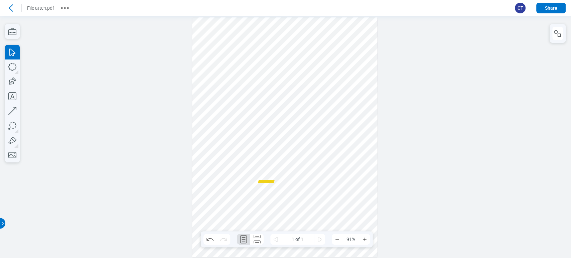
click at [294, 176] on div at bounding box center [284, 137] width 185 height 240
click at [278, 180] on div at bounding box center [284, 137] width 185 height 240
click at [275, 180] on span "*********" at bounding box center [266, 181] width 17 height 5
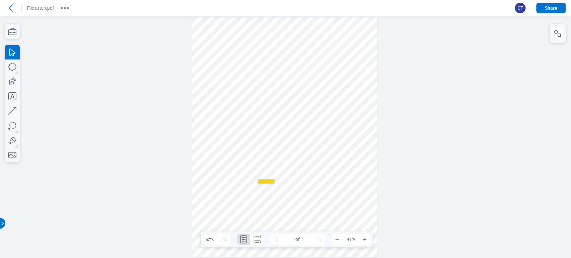
click at [275, 180] on span "*********" at bounding box center [266, 181] width 17 height 5
click at [292, 174] on div at bounding box center [284, 137] width 185 height 240
click at [282, 181] on div at bounding box center [284, 137] width 185 height 240
click at [291, 28] on div "button" at bounding box center [288, 30] width 7 height 7
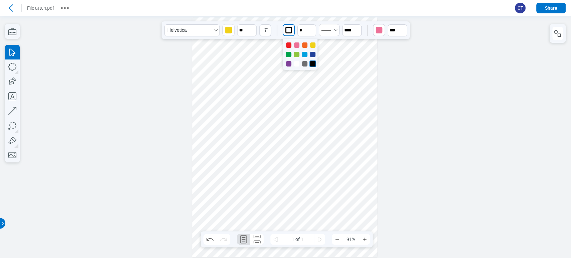
click at [305, 44] on div at bounding box center [304, 44] width 5 height 5
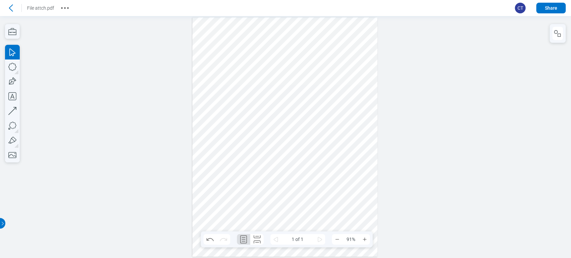
click at [309, 168] on div at bounding box center [284, 137] width 185 height 240
click at [228, 38] on div at bounding box center [284, 137] width 185 height 240
click at [242, 29] on div "button" at bounding box center [241, 30] width 7 height 7
click at [240, 64] on div at bounding box center [241, 63] width 5 height 5
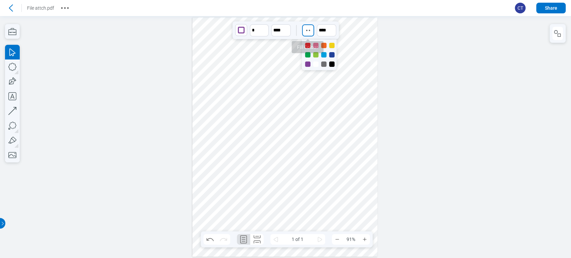
click at [306, 31] on circle "button" at bounding box center [306, 30] width 1 height 1
click at [305, 64] on div at bounding box center [307, 64] width 5 height 5
click at [273, 115] on div at bounding box center [284, 137] width 185 height 240
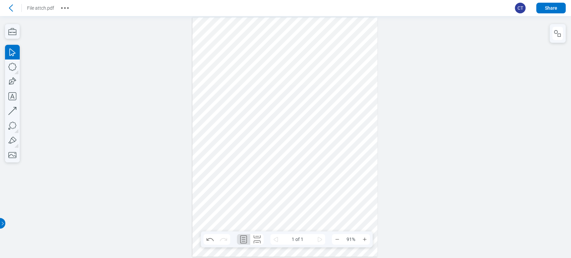
click at [232, 40] on div at bounding box center [284, 137] width 185 height 240
click at [9, 7] on icon at bounding box center [10, 8] width 11 height 11
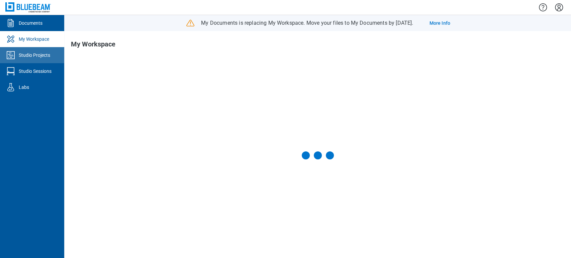
click at [35, 58] on div "Studio Projects" at bounding box center [34, 55] width 31 height 7
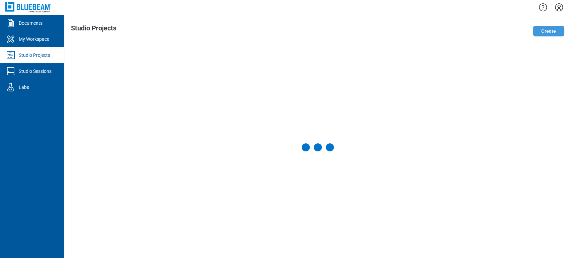
click at [309, 31] on button "Create" at bounding box center [548, 31] width 31 height 11
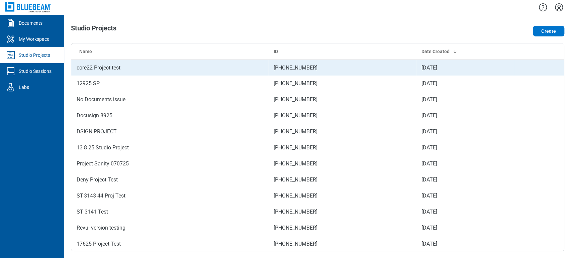
click at [154, 66] on td "core22 Project test" at bounding box center [169, 68] width 197 height 16
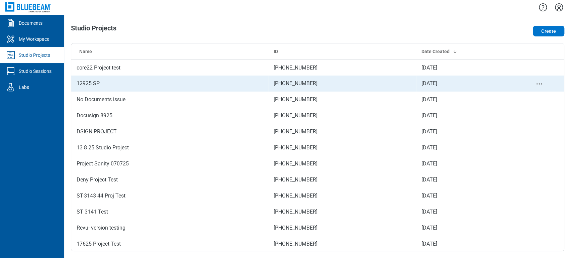
click at [111, 85] on td "12925 SP" at bounding box center [169, 84] width 197 height 16
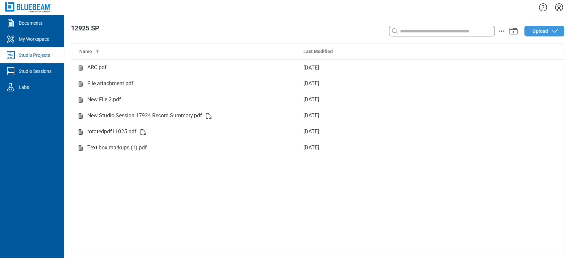
click at [309, 28] on span "Upload" at bounding box center [540, 31] width 15 height 7
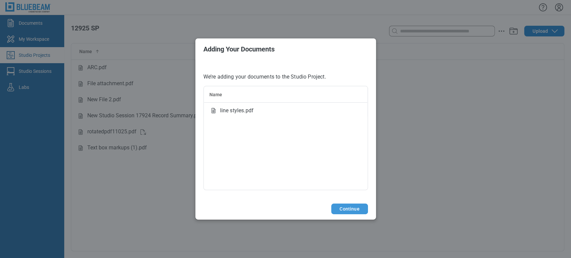
click at [309, 210] on button "Continue" at bounding box center [349, 209] width 36 height 11
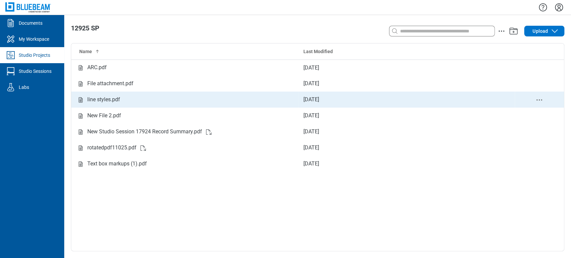
click at [111, 104] on td "line styles.pdf" at bounding box center [184, 100] width 227 height 16
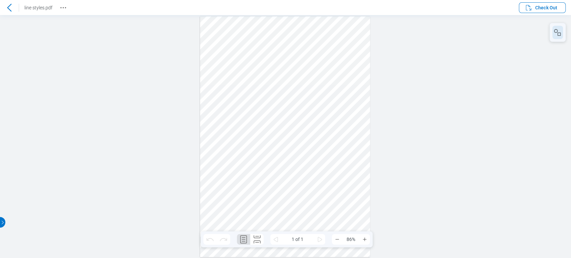
click at [309, 37] on button "button" at bounding box center [557, 32] width 11 height 13
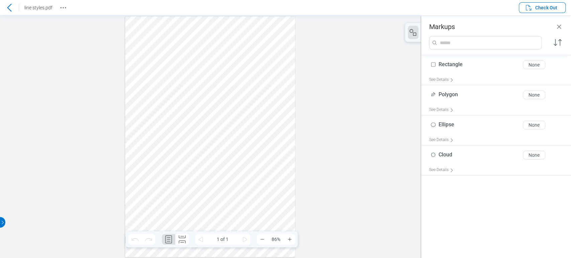
click at [200, 38] on div at bounding box center [210, 136] width 170 height 241
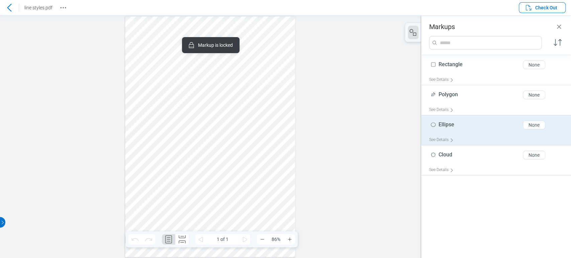
click at [227, 30] on div at bounding box center [210, 136] width 170 height 241
click at [251, 28] on div at bounding box center [210, 136] width 170 height 241
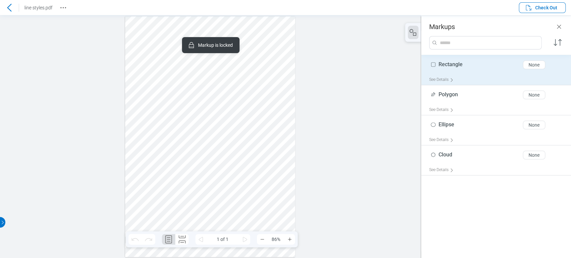
click at [212, 66] on div at bounding box center [210, 136] width 170 height 241
click at [309, 116] on div at bounding box center [210, 136] width 421 height 243
click at [309, 7] on span "Check Out" at bounding box center [546, 7] width 22 height 7
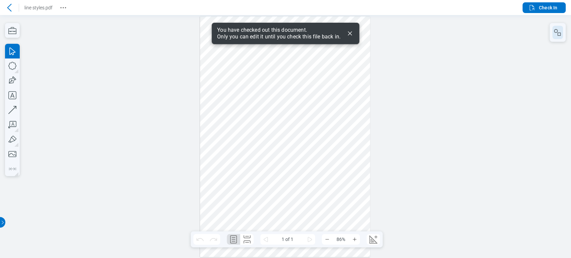
click at [309, 35] on rect "button" at bounding box center [559, 34] width 3 height 3
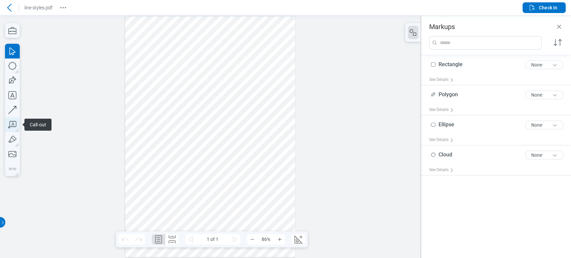
click at [17, 122] on icon "button" at bounding box center [12, 124] width 15 height 15
drag, startPoint x: 58, startPoint y: 137, endPoint x: 85, endPoint y: 103, distance: 43.6
drag, startPoint x: 138, startPoint y: 86, endPoint x: 164, endPoint y: 107, distance: 33.3
click at [164, 107] on div at bounding box center [210, 136] width 170 height 241
click at [170, 132] on div at bounding box center [210, 136] width 170 height 241
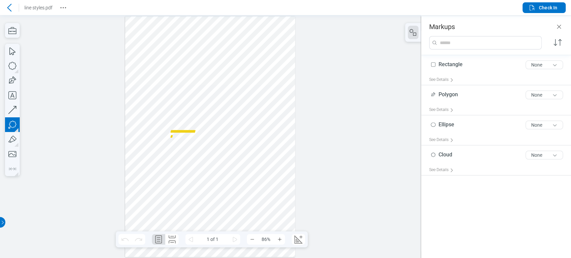
click at [213, 124] on div at bounding box center [210, 136] width 170 height 241
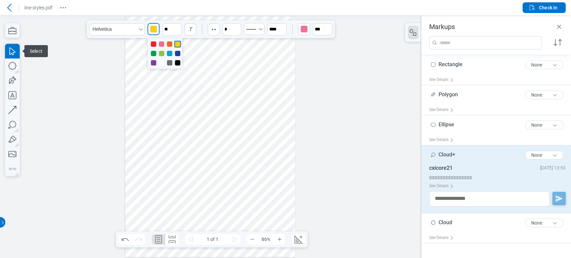
click at [156, 29] on div "button" at bounding box center [153, 29] width 7 height 7
click at [179, 63] on div at bounding box center [177, 62] width 5 height 5
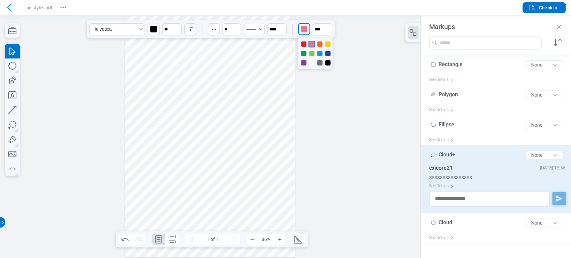
click at [304, 26] on div "button" at bounding box center [304, 29] width 7 height 7
click at [309, 61] on div at bounding box center [327, 62] width 5 height 5
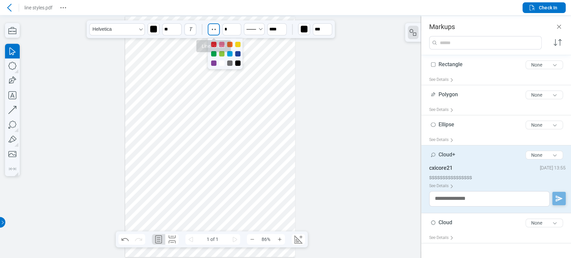
click at [212, 29] on circle "button" at bounding box center [211, 29] width 1 height 1
click at [213, 43] on div at bounding box center [213, 44] width 5 height 5
click at [225, 120] on div at bounding box center [210, 136] width 170 height 241
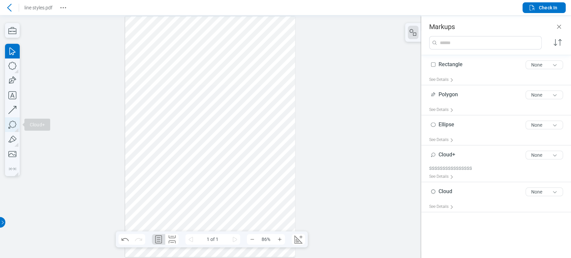
click at [7, 129] on icon "button" at bounding box center [12, 124] width 15 height 15
drag, startPoint x: 30, startPoint y: 139, endPoint x: 56, endPoint y: 135, distance: 26.1
click at [31, 140] on span "Highlighter" at bounding box center [41, 139] width 34 height 12
drag, startPoint x: 232, startPoint y: 83, endPoint x: 255, endPoint y: 106, distance: 32.9
click at [255, 106] on div at bounding box center [210, 136] width 170 height 241
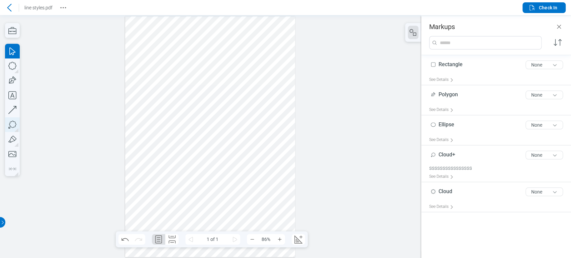
click at [16, 124] on icon "button" at bounding box center [12, 124] width 15 height 15
drag, startPoint x: 230, startPoint y: 84, endPoint x: 244, endPoint y: 98, distance: 19.9
click at [244, 98] on div at bounding box center [210, 136] width 170 height 241
click at [245, 120] on div at bounding box center [210, 136] width 170 height 241
click at [267, 90] on div at bounding box center [210, 136] width 170 height 241
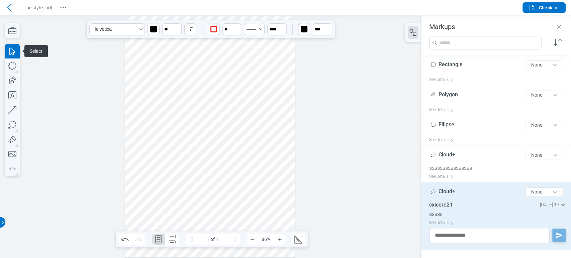
click at [239, 92] on div at bounding box center [210, 136] width 170 height 241
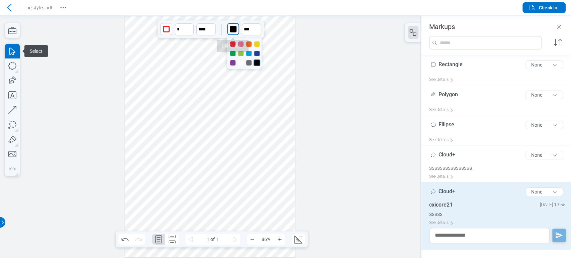
click at [233, 29] on div "button" at bounding box center [233, 29] width 7 height 7
click at [239, 41] on div at bounding box center [240, 43] width 5 height 5
click at [256, 63] on div at bounding box center [256, 62] width 5 height 5
click at [246, 30] on input "**" at bounding box center [251, 29] width 19 height 12
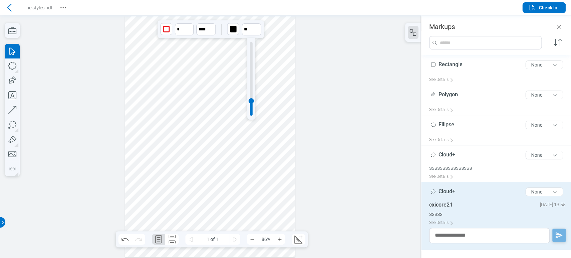
click at [253, 46] on div at bounding box center [251, 79] width 8 height 82
click at [252, 48] on div at bounding box center [251, 79] width 3 height 74
type input "**"
drag, startPoint x: 252, startPoint y: 48, endPoint x: 251, endPoint y: 64, distance: 16.1
click at [251, 64] on div at bounding box center [251, 63] width 5 height 5
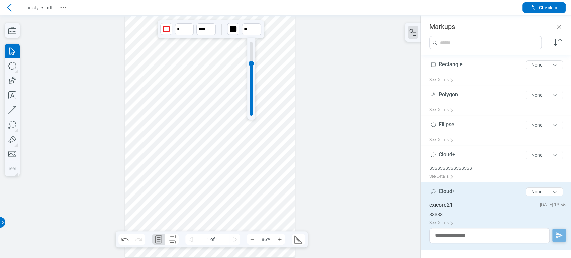
click at [294, 84] on div at bounding box center [210, 136] width 170 height 241
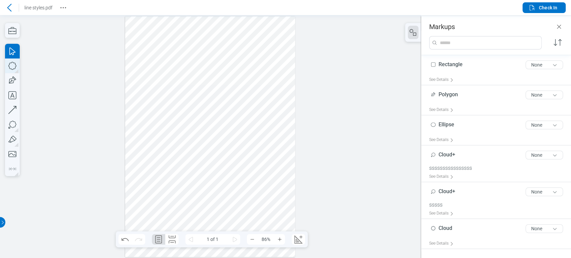
click at [9, 68] on icon "button" at bounding box center [12, 66] width 8 height 8
drag, startPoint x: 206, startPoint y: 148, endPoint x: 234, endPoint y: 164, distance: 32.7
click at [234, 164] on div at bounding box center [210, 136] width 170 height 241
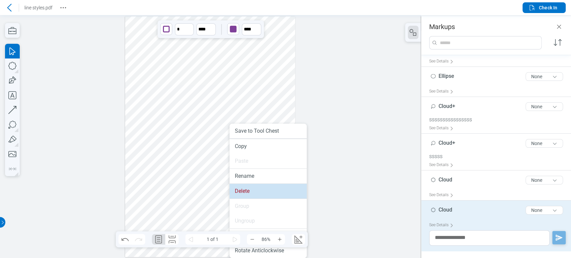
click at [248, 186] on li "Delete" at bounding box center [268, 191] width 77 height 15
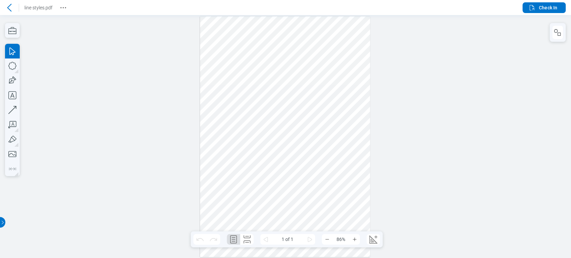
scroll to position [0, 0]
click at [307, 86] on div at bounding box center [285, 136] width 170 height 241
click at [309, 27] on div "button" at bounding box center [379, 29] width 7 height 7
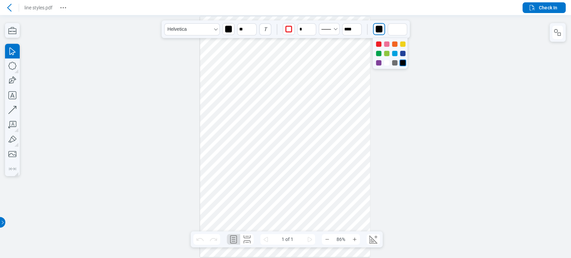
click at [309, 64] on div at bounding box center [378, 62] width 5 height 5
click at [309, 51] on div at bounding box center [378, 53] width 5 height 5
click at [309, 77] on div at bounding box center [285, 136] width 170 height 241
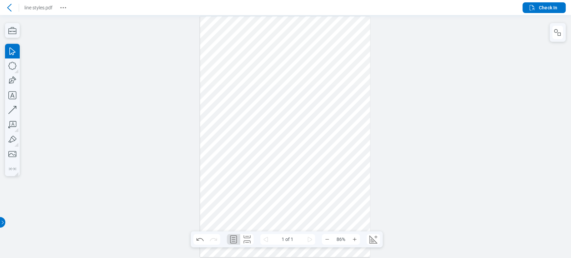
click at [309, 120] on div at bounding box center [285, 136] width 170 height 241
click at [309, 119] on div at bounding box center [285, 136] width 170 height 241
click at [309, 27] on div "button" at bounding box center [379, 29] width 7 height 7
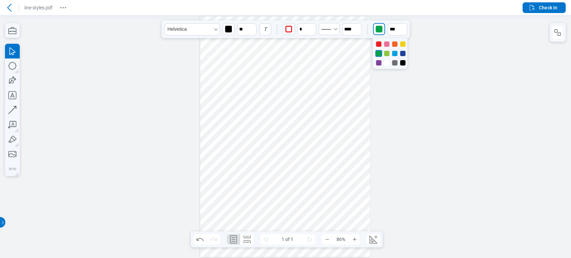
click at [309, 62] on div at bounding box center [402, 62] width 5 height 5
click at [309, 28] on input "**" at bounding box center [397, 29] width 19 height 12
click at [309, 50] on div at bounding box center [397, 79] width 8 height 82
type input "**"
click at [309, 62] on div at bounding box center [396, 79] width 3 height 74
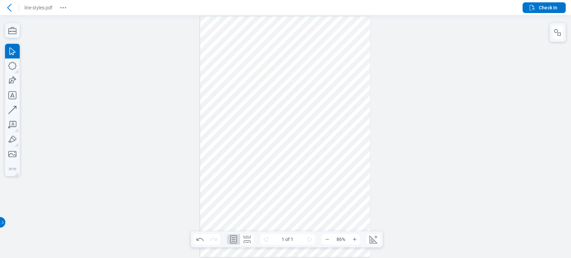
drag, startPoint x: 353, startPoint y: 94, endPoint x: 349, endPoint y: 99, distance: 6.9
click at [309, 93] on div at bounding box center [285, 136] width 170 height 241
click at [309, 122] on div at bounding box center [285, 136] width 170 height 241
drag, startPoint x: 333, startPoint y: 121, endPoint x: 335, endPoint y: 130, distance: 8.5
click at [309, 130] on div at bounding box center [285, 136] width 170 height 241
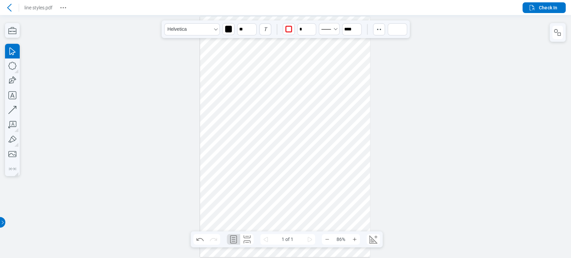
click at [309, 150] on div at bounding box center [285, 136] width 170 height 241
click at [309, 124] on div at bounding box center [285, 136] width 170 height 241
click at [230, 29] on div "button" at bounding box center [228, 29] width 7 height 7
click at [237, 65] on div at bounding box center [236, 62] width 5 height 5
click at [309, 154] on div at bounding box center [285, 136] width 170 height 241
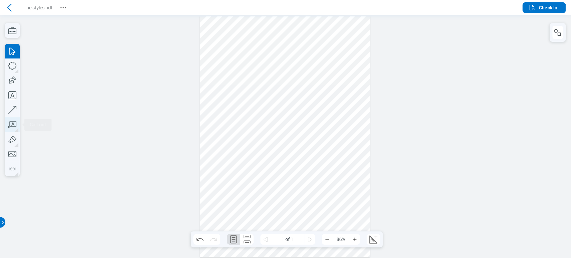
click at [17, 124] on icon "button" at bounding box center [12, 124] width 15 height 15
click at [8, 125] on icon "button" at bounding box center [12, 124] width 15 height 15
drag, startPoint x: 225, startPoint y: 153, endPoint x: 242, endPoint y: 164, distance: 20.4
click at [242, 164] on div at bounding box center [285, 136] width 170 height 241
click at [248, 179] on div at bounding box center [285, 136] width 170 height 241
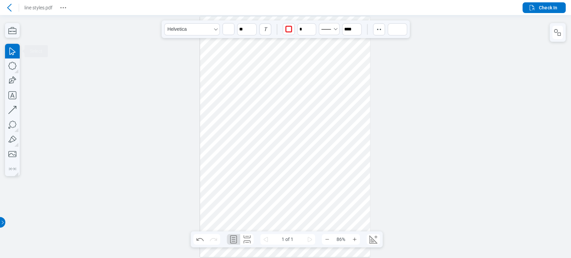
click at [309, 197] on div at bounding box center [285, 136] width 170 height 241
click at [227, 33] on div "button" at bounding box center [228, 29] width 11 height 11
click at [228, 43] on div at bounding box center [228, 43] width 5 height 5
click at [201, 51] on div at bounding box center [285, 136] width 170 height 241
click at [265, 181] on div at bounding box center [285, 136] width 170 height 241
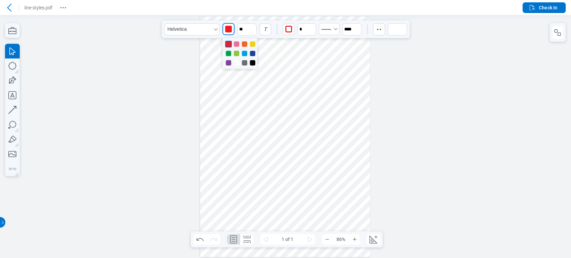
click at [225, 26] on div "button" at bounding box center [228, 29] width 11 height 11
click at [237, 43] on div at bounding box center [236, 43] width 5 height 5
click at [211, 81] on div at bounding box center [285, 136] width 170 height 241
click at [269, 178] on div at bounding box center [285, 136] width 170 height 241
click at [229, 31] on div "button" at bounding box center [228, 29] width 7 height 7
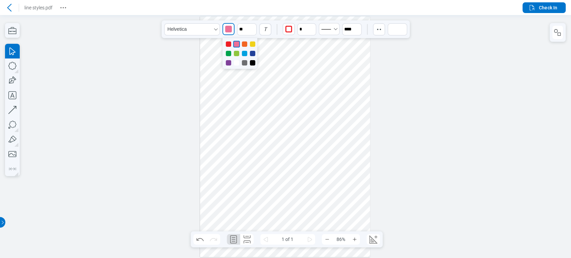
click at [237, 61] on div at bounding box center [236, 62] width 5 height 5
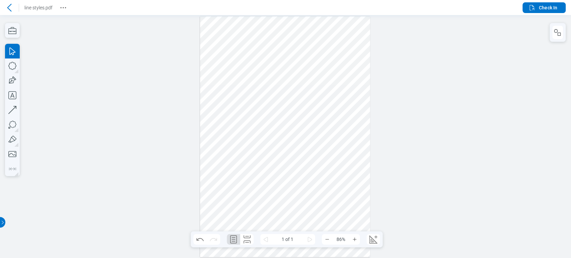
click at [266, 169] on div at bounding box center [285, 136] width 170 height 241
click at [255, 182] on div at bounding box center [285, 136] width 170 height 241
click at [5, 6] on icon at bounding box center [9, 8] width 8 height 8
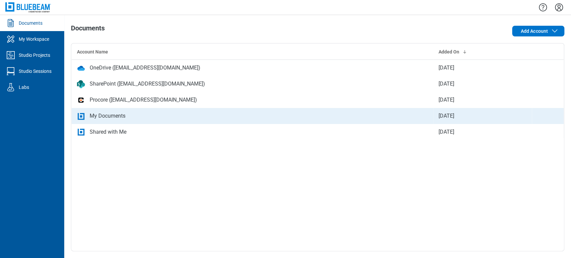
click at [89, 111] on td "My Documents" at bounding box center [253, 116] width 362 height 16
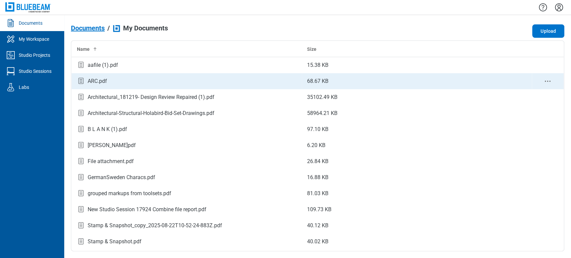
click at [98, 80] on div "ARC.pdf" at bounding box center [97, 81] width 19 height 8
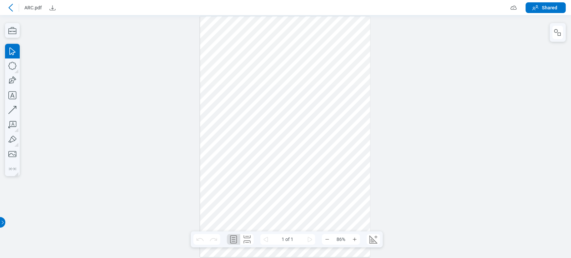
click at [245, 50] on div at bounding box center [285, 136] width 170 height 241
drag, startPoint x: 245, startPoint y: 39, endPoint x: 251, endPoint y: 65, distance: 26.2
click at [11, 5] on icon at bounding box center [11, 8] width 8 height 8
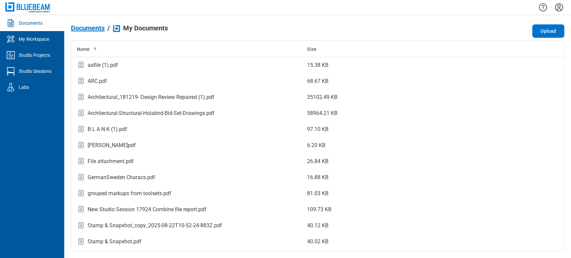
click at [557, 7] on icon "Settings" at bounding box center [559, 7] width 11 height 11
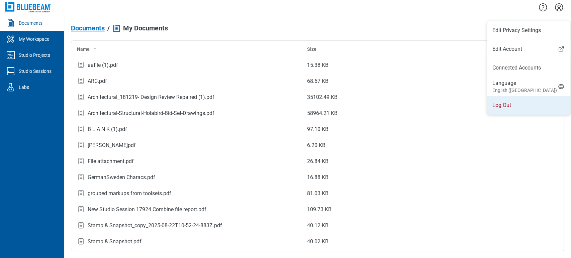
click at [510, 98] on li "Log Out" at bounding box center [528, 105] width 83 height 19
